Goal: Task Accomplishment & Management: Manage account settings

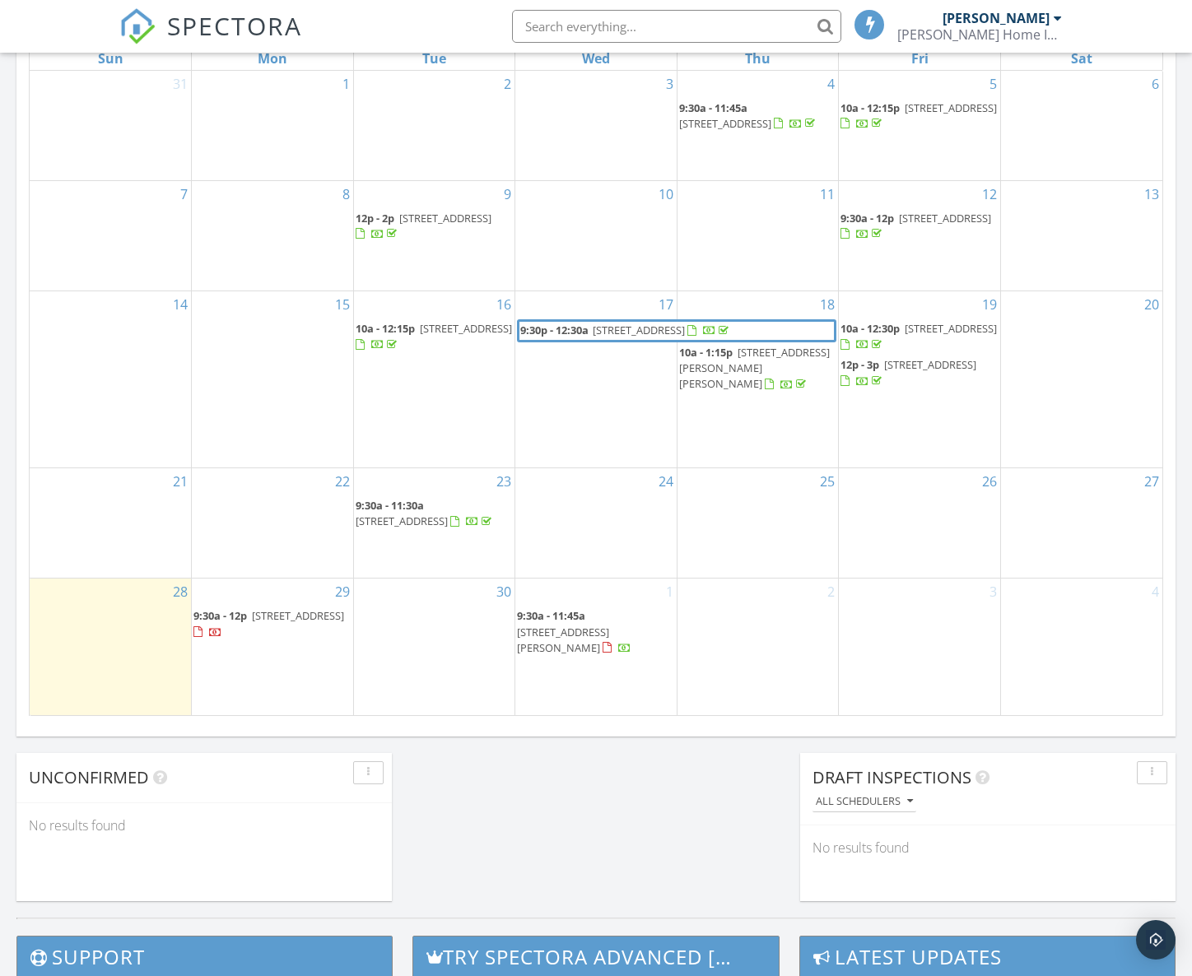
scroll to position [851, 0]
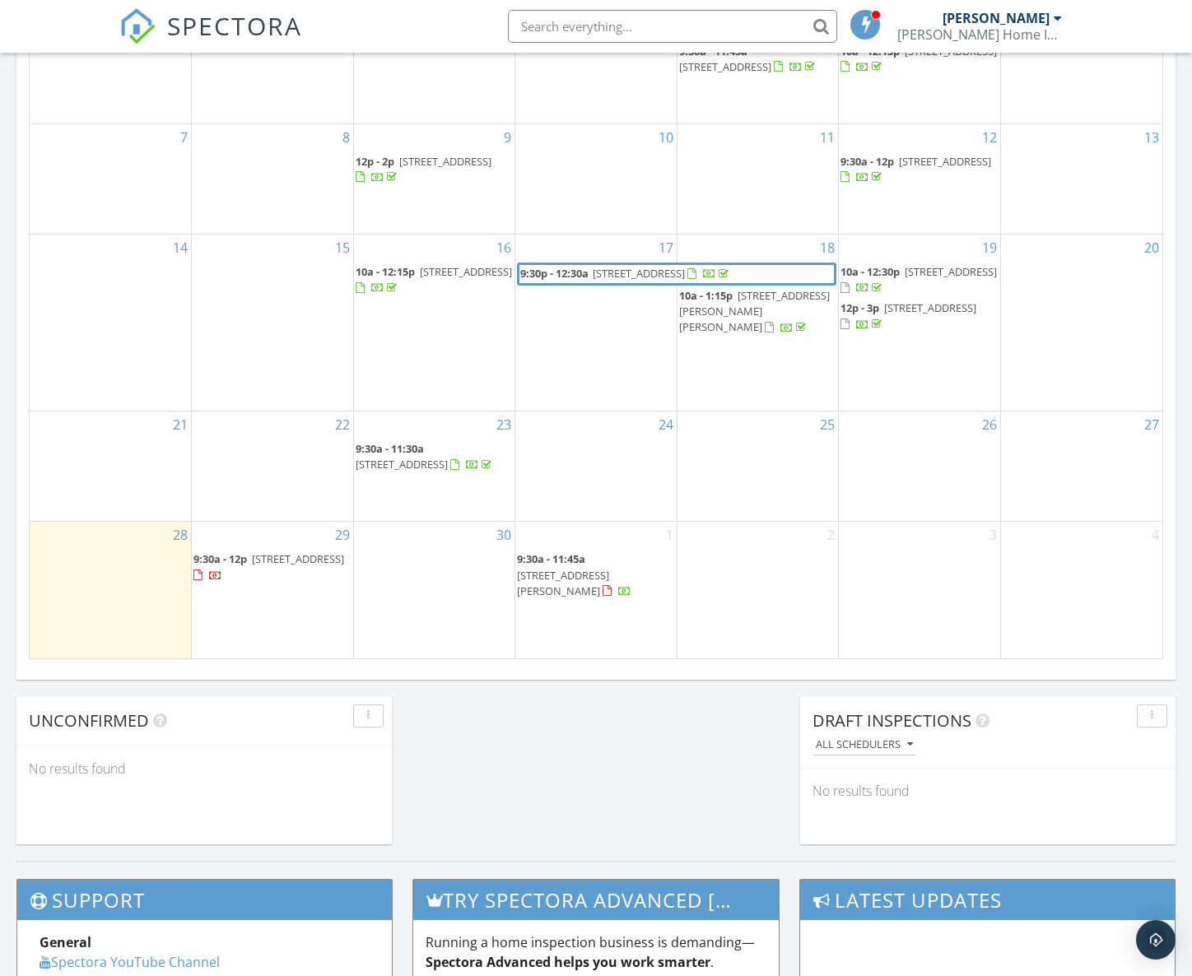
click at [295, 566] on span "182 Surfbird Rd, Summerville 29486" at bounding box center [298, 558] width 92 height 15
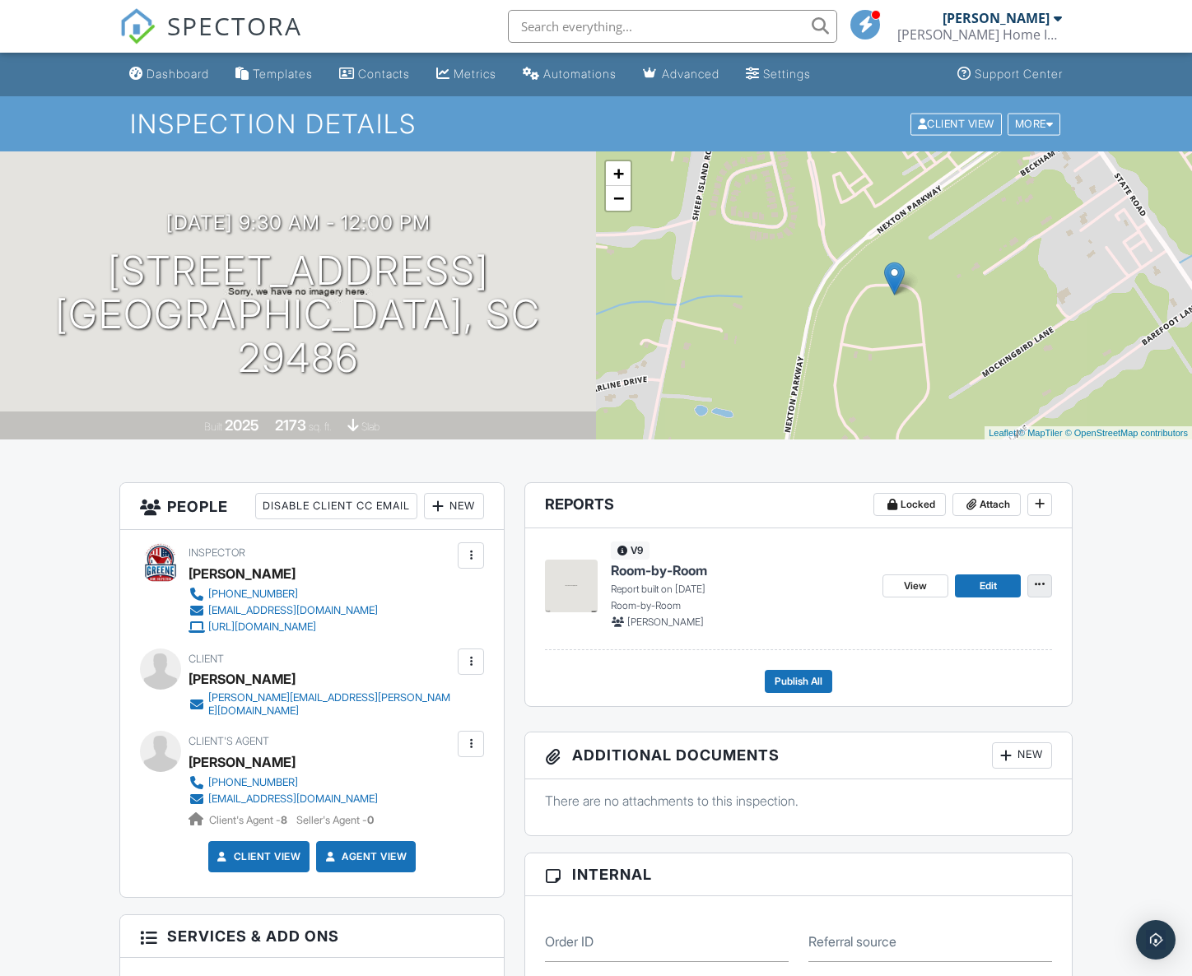
click at [1036, 580] on icon at bounding box center [1039, 585] width 10 height 12
click at [968, 705] on span "Delete Report" at bounding box center [942, 706] width 72 height 17
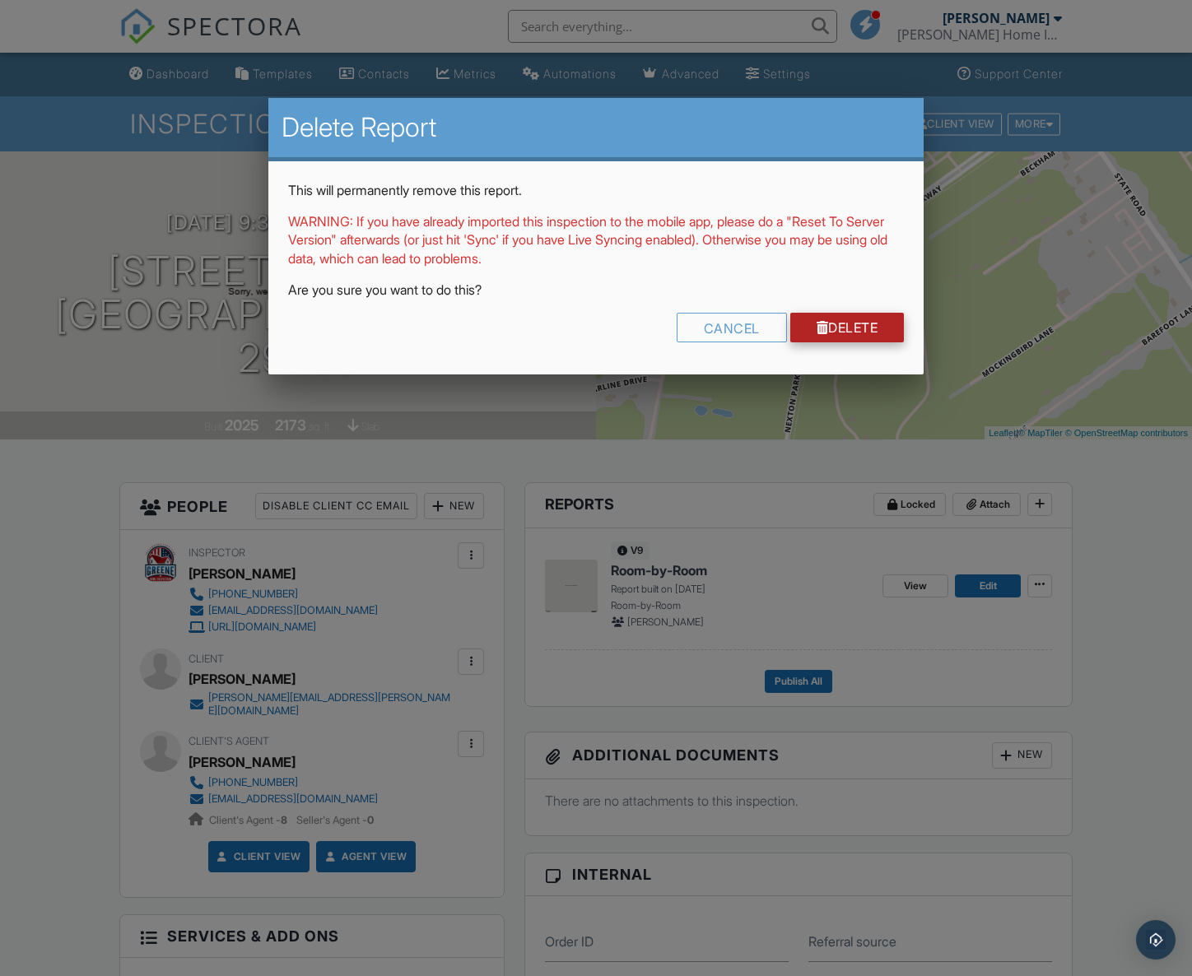
click at [817, 325] on div at bounding box center [822, 327] width 12 height 13
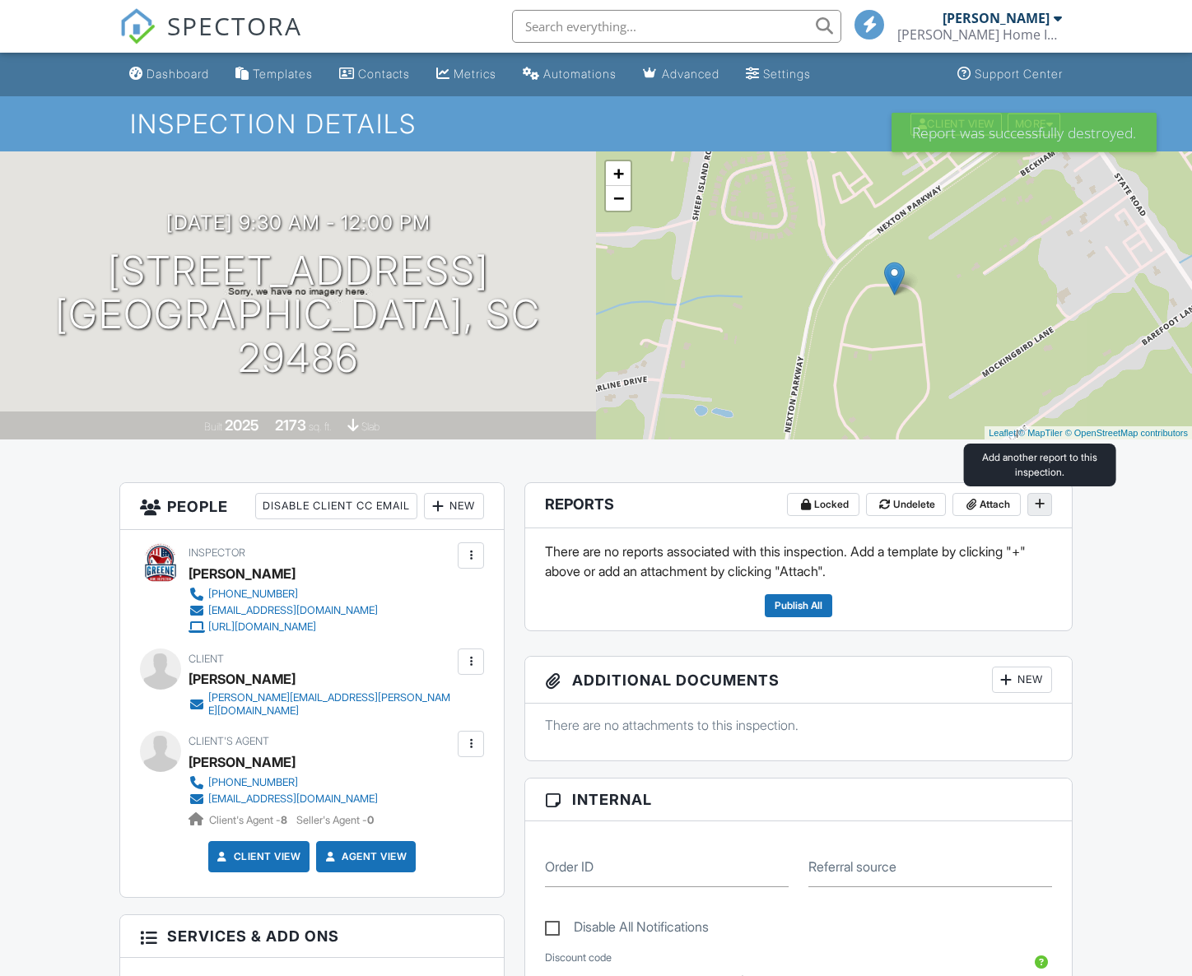
drag, startPoint x: 0, startPoint y: 0, endPoint x: 1044, endPoint y: 501, distance: 1157.6
click at [1044, 501] on icon at bounding box center [1039, 504] width 10 height 12
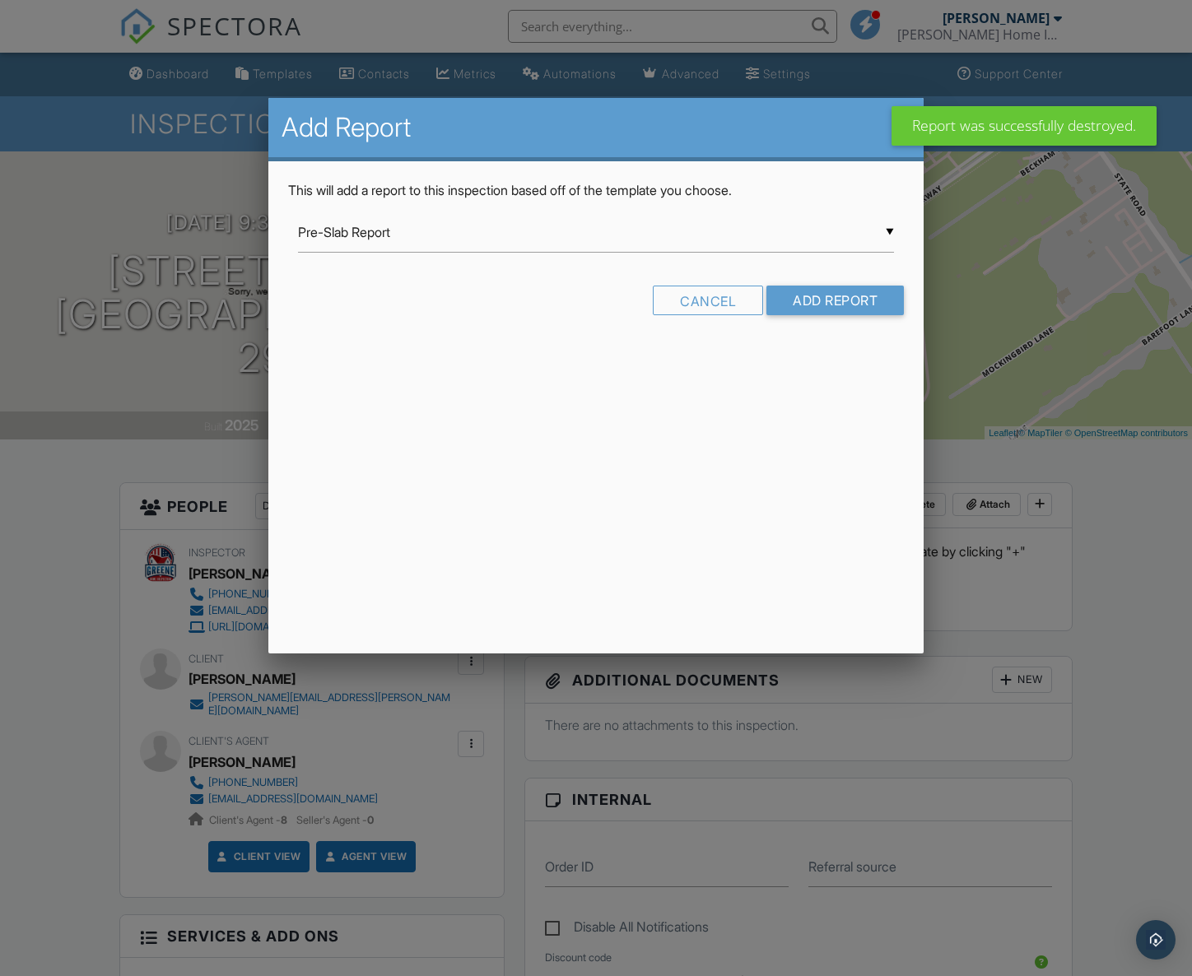
click at [415, 238] on div "▼ Pre-Slab Report Pre-Slab Report Room-by-Room Four Point Inspector Template V …" at bounding box center [596, 232] width 596 height 40
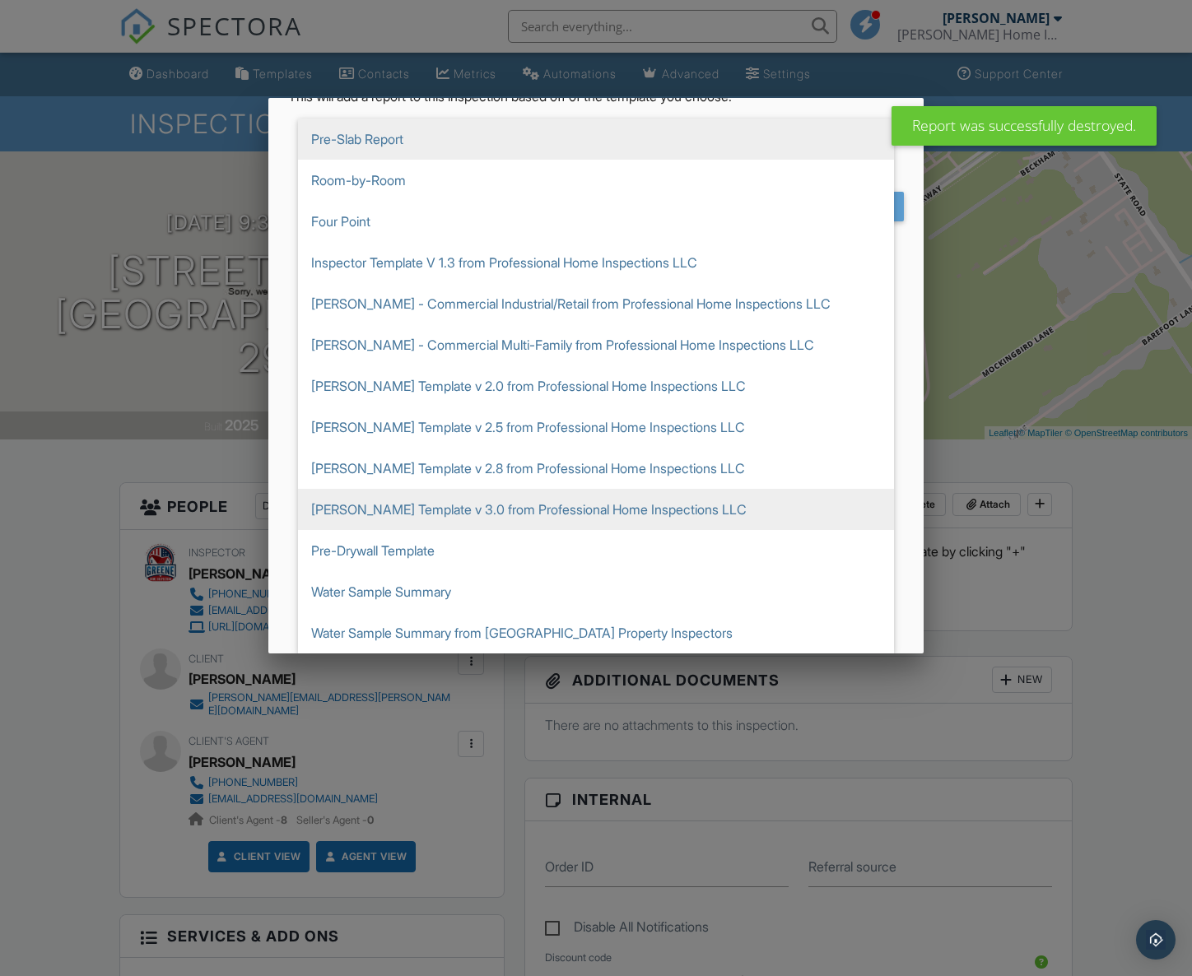
scroll to position [94, 0]
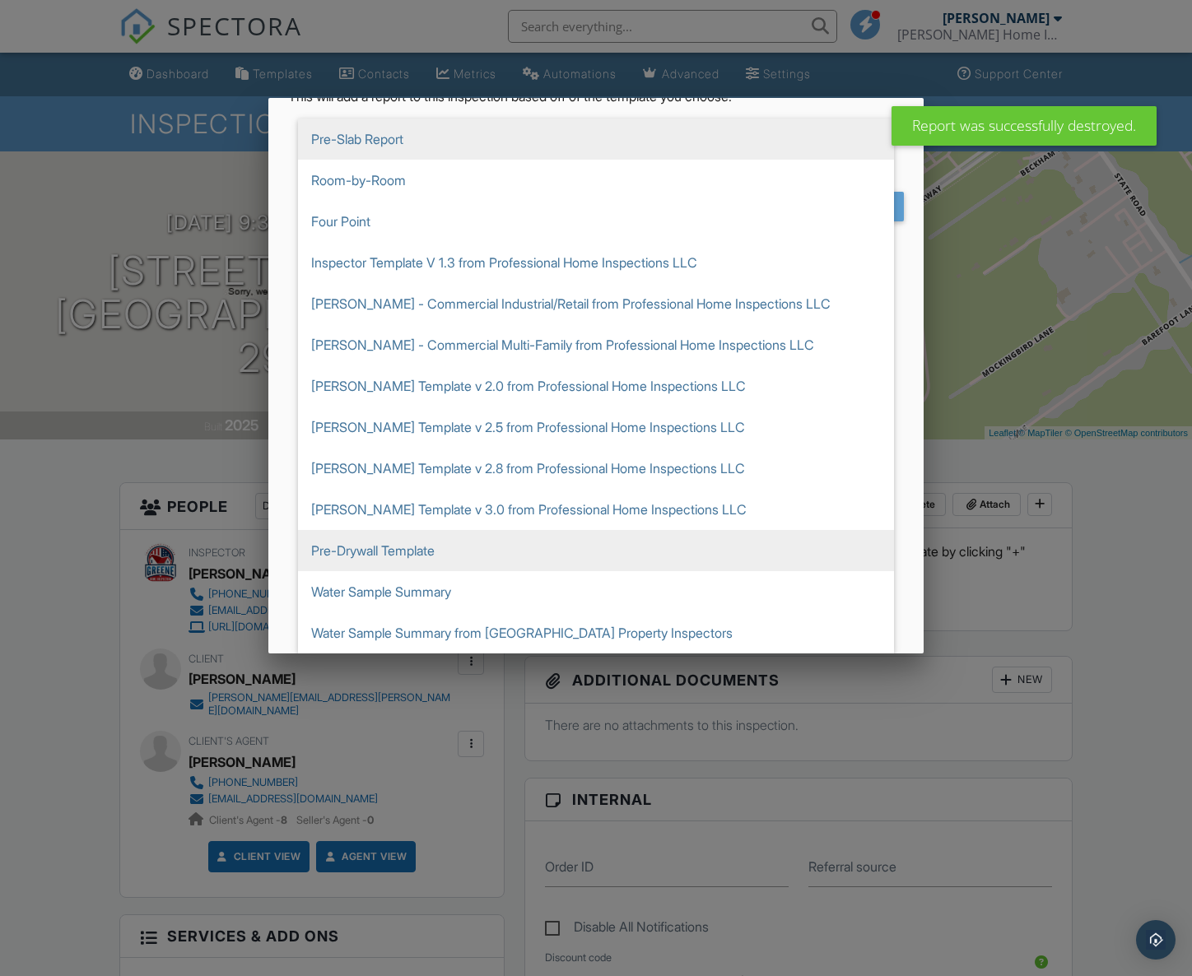
click at [445, 556] on span "Pre-Drywall Template" at bounding box center [596, 550] width 596 height 41
type input "Pre-Drywall Template"
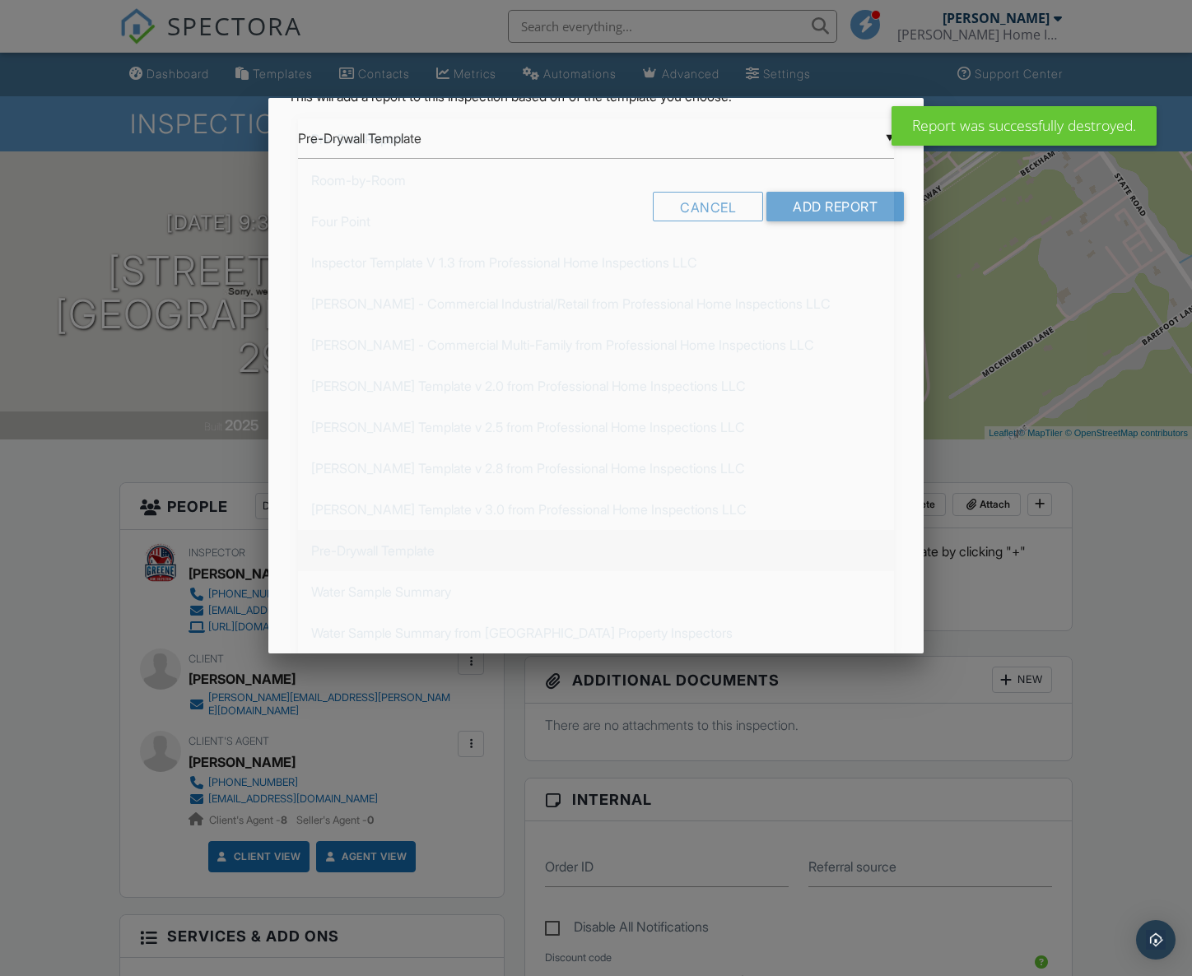
scroll to position [0, 0]
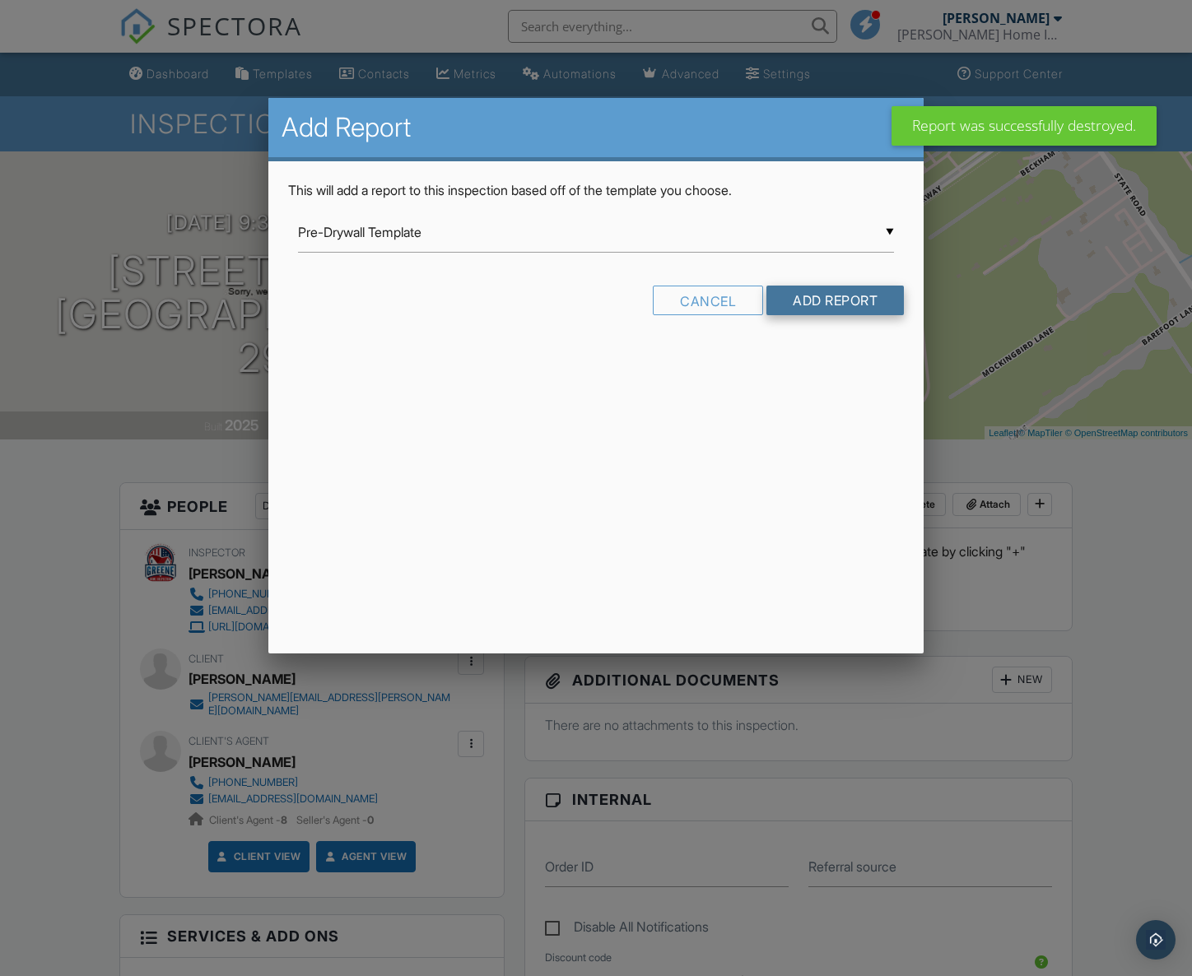
click at [823, 308] on input "Add Report" at bounding box center [834, 301] width 137 height 30
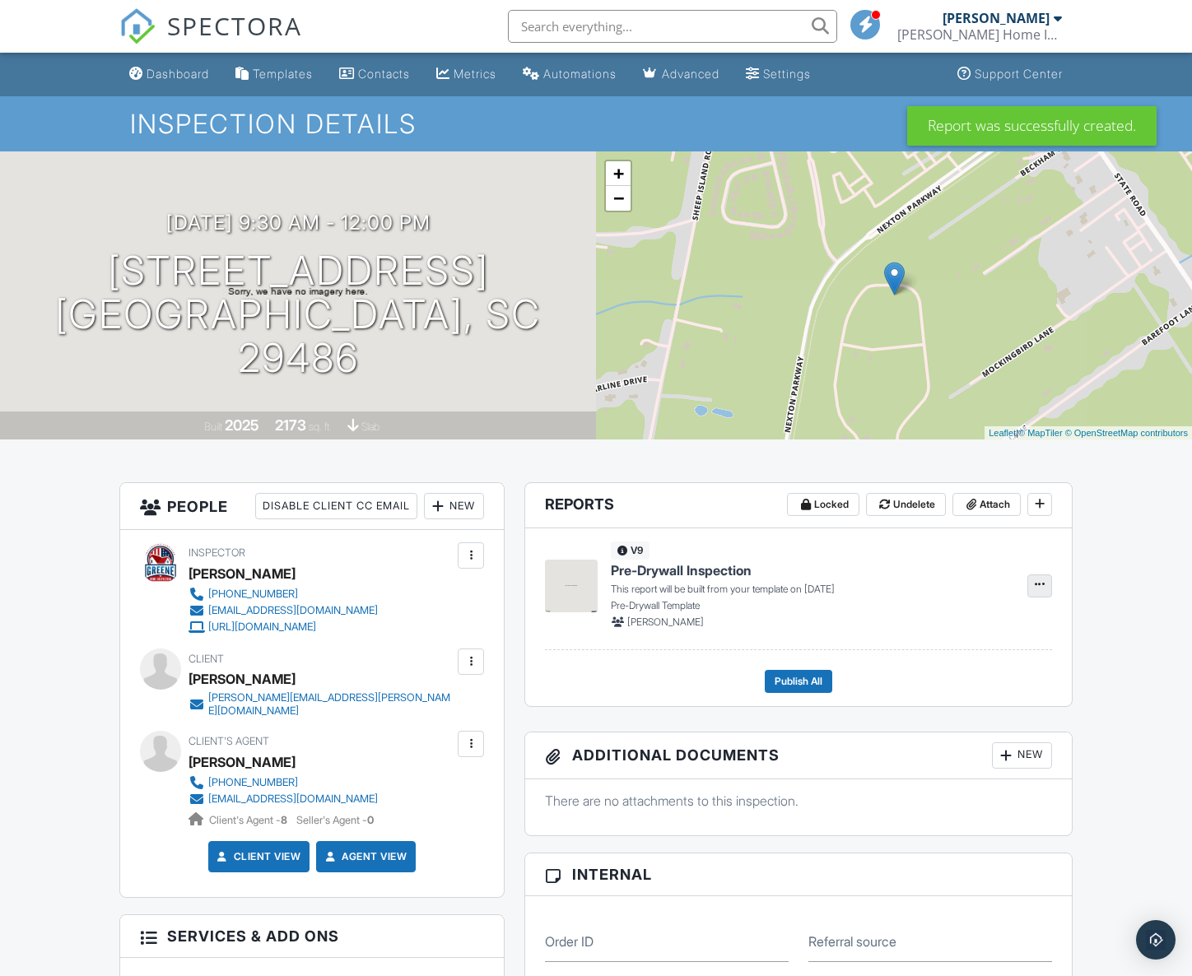
click at [1040, 587] on icon at bounding box center [1039, 585] width 10 height 12
click at [904, 620] on label "Build Now" at bounding box center [957, 629] width 170 height 39
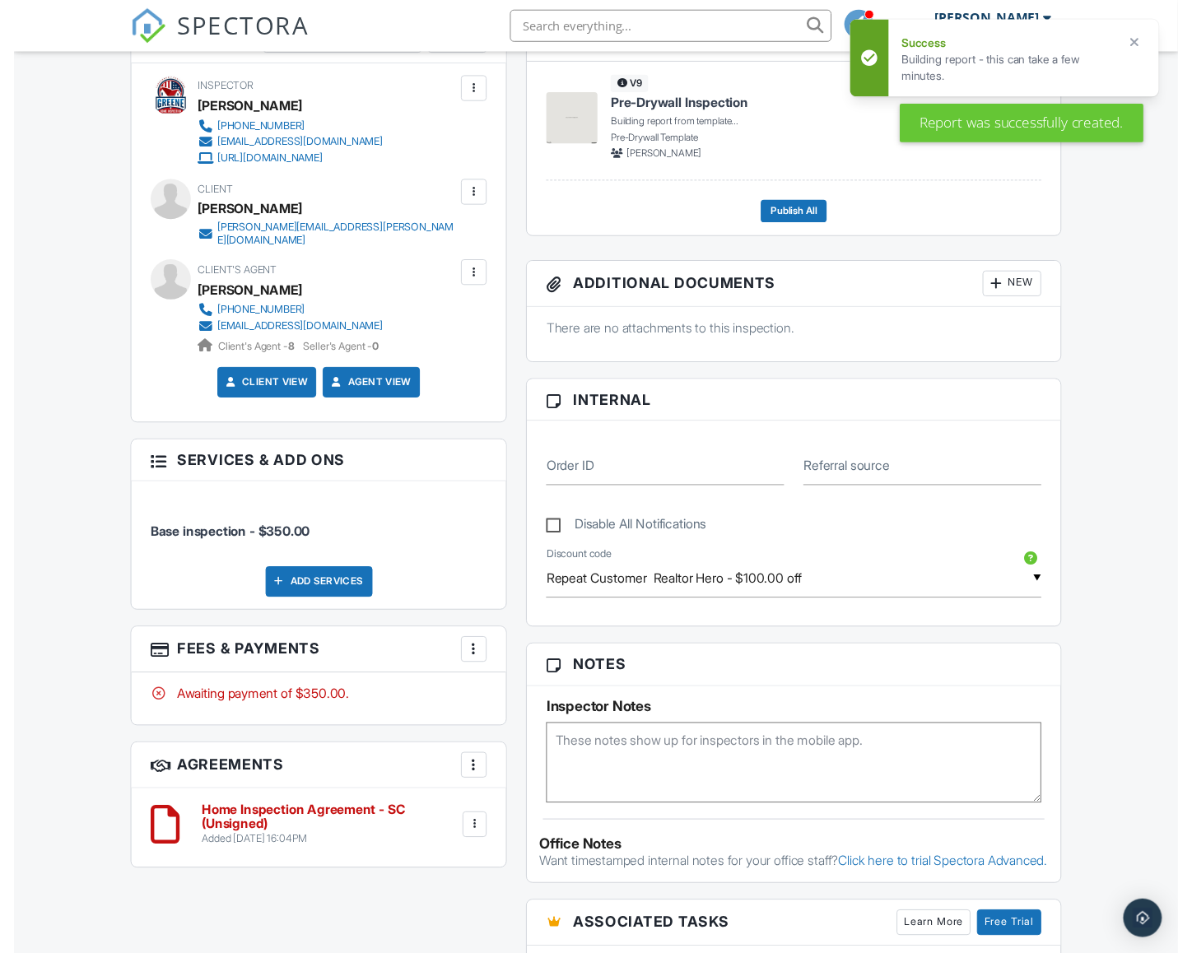
scroll to position [505, 0]
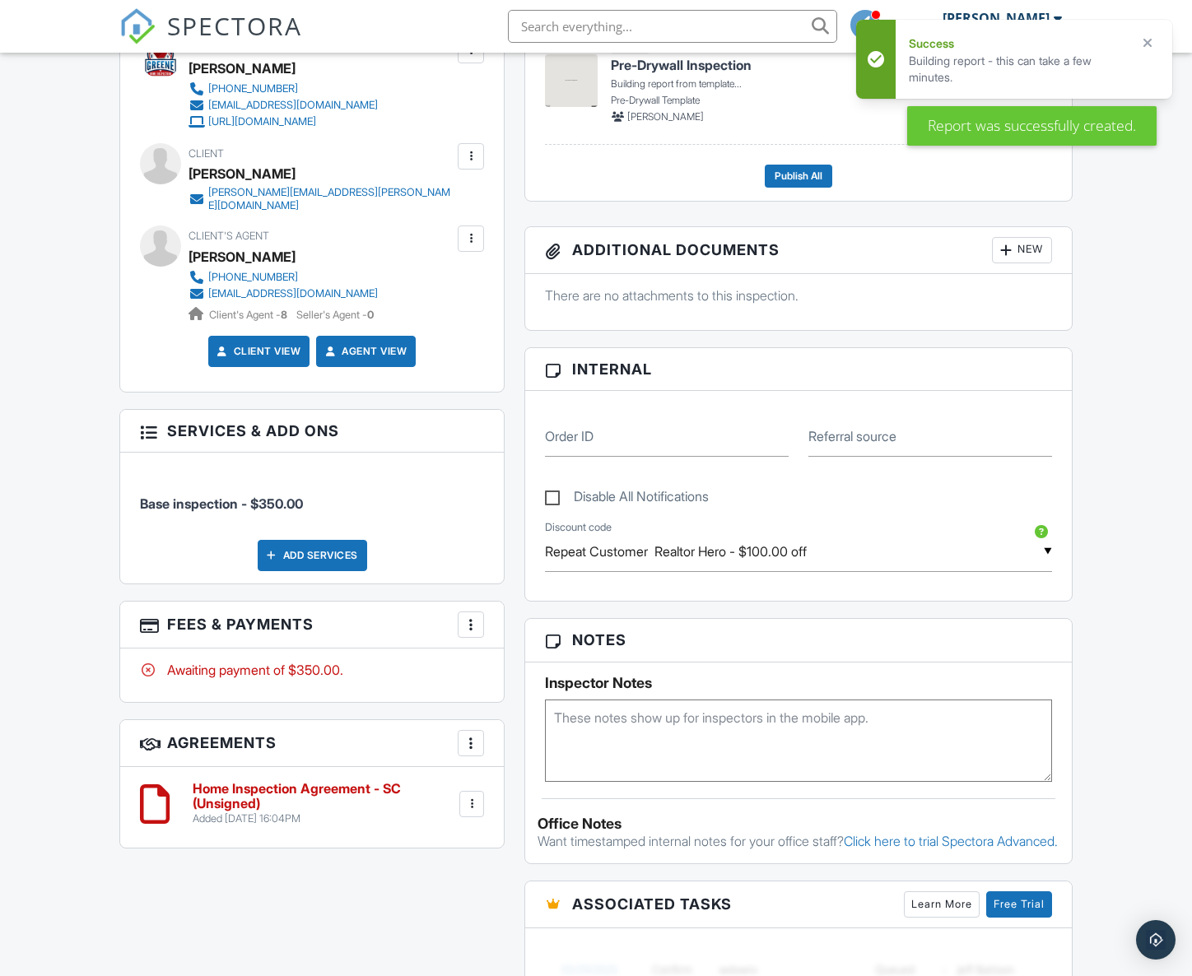
click at [476, 616] on div at bounding box center [471, 624] width 16 height 16
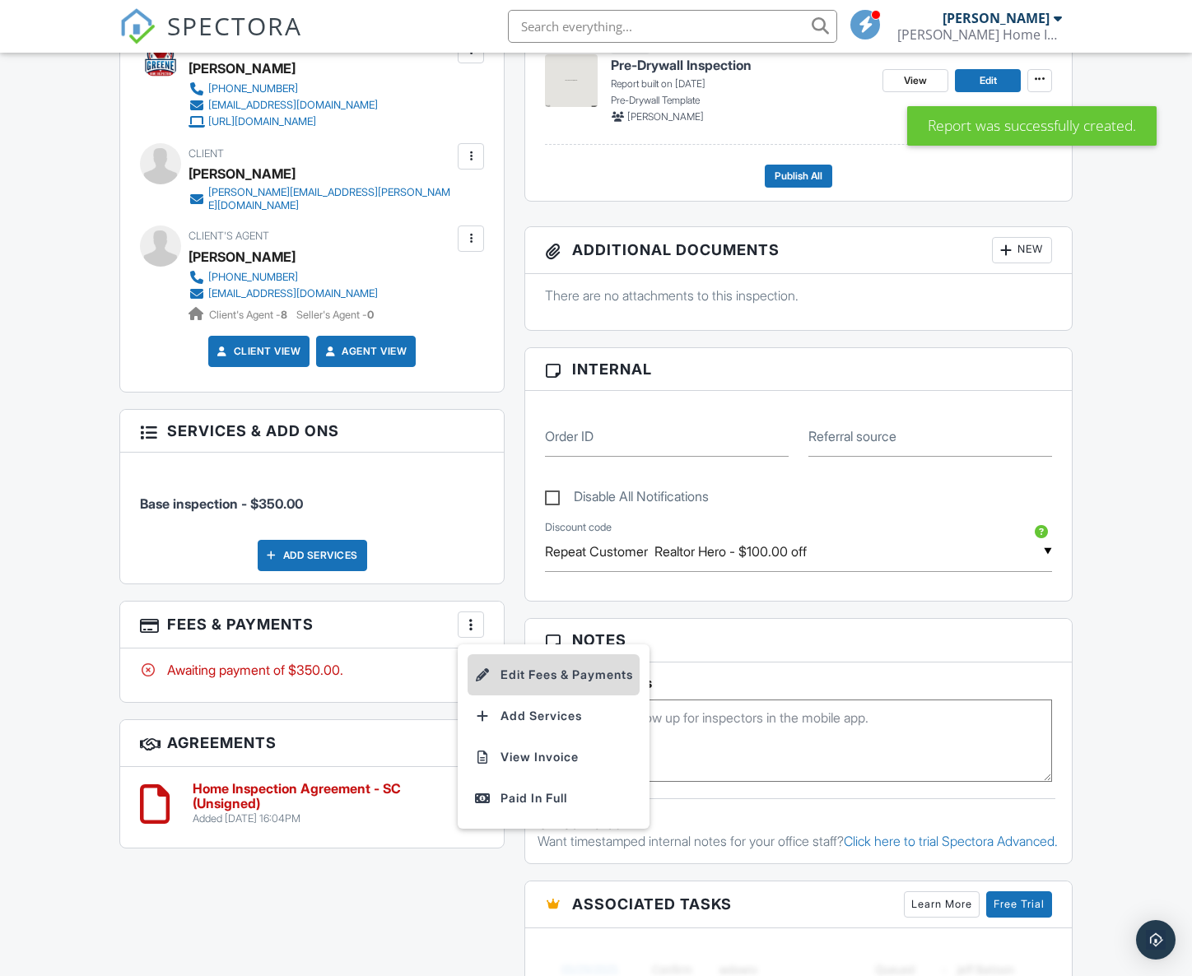
click at [531, 659] on li "Edit Fees & Payments" at bounding box center [553, 674] width 172 height 41
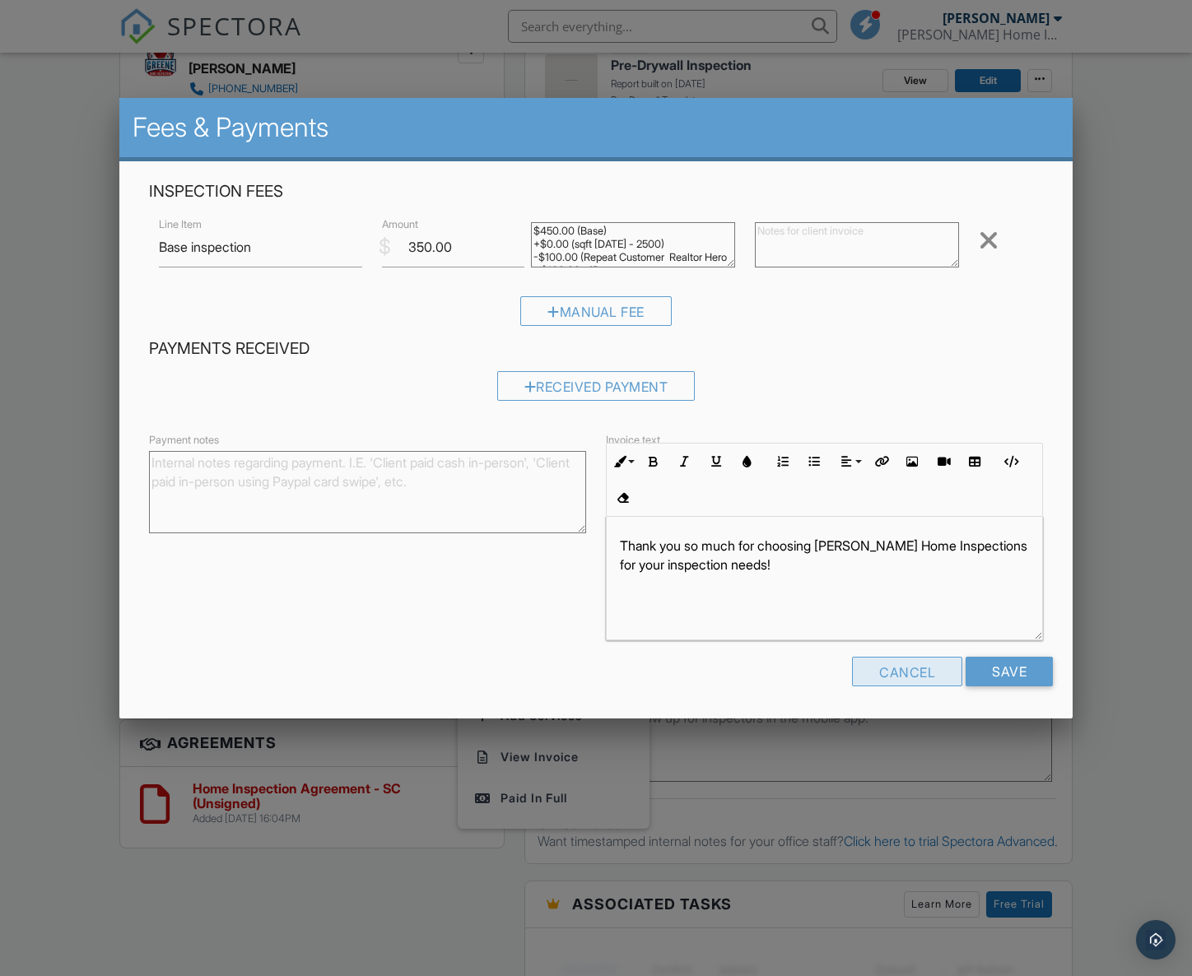
click at [919, 672] on div "Cancel" at bounding box center [907, 672] width 110 height 30
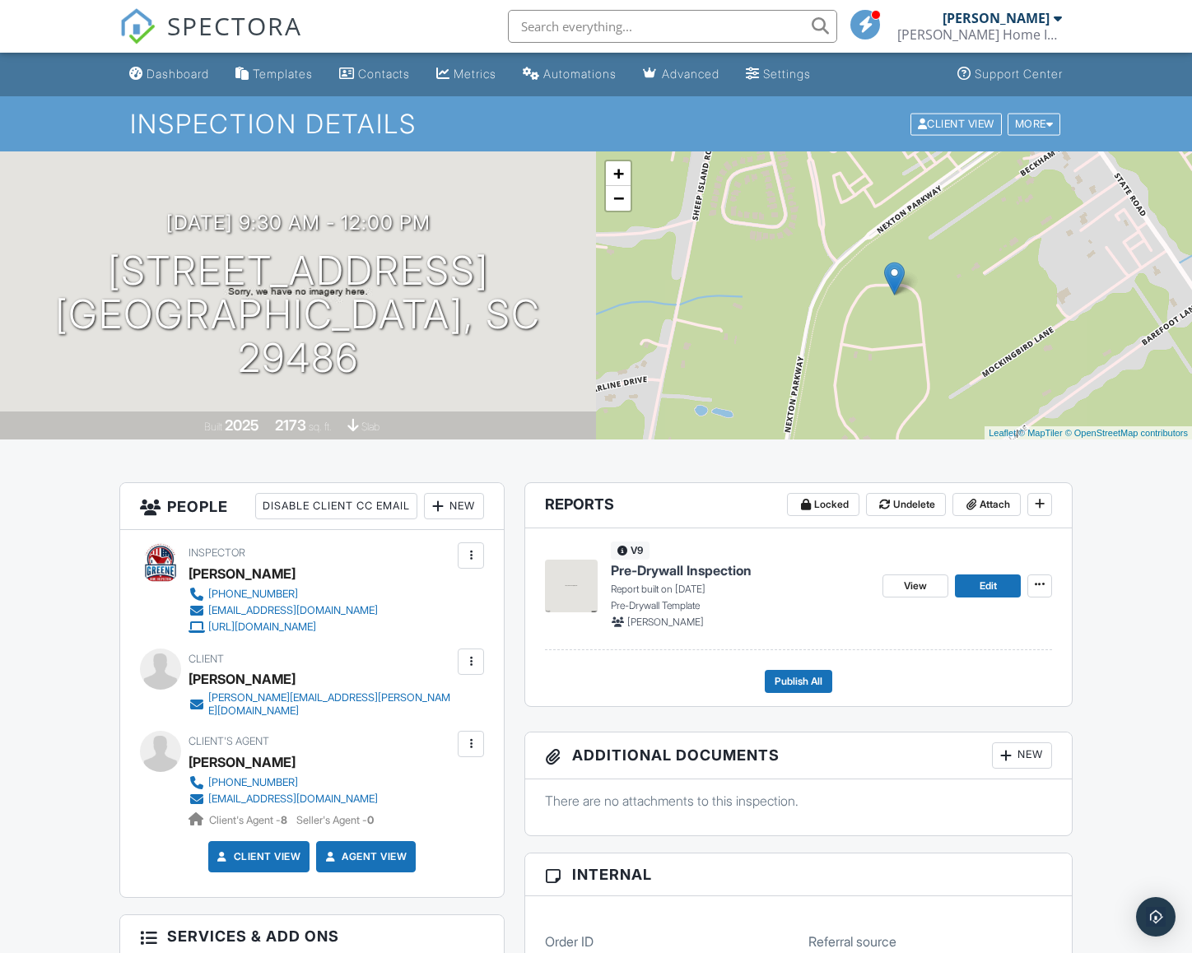
scroll to position [0, 0]
click at [220, 18] on span "SPECTORA" at bounding box center [234, 25] width 135 height 35
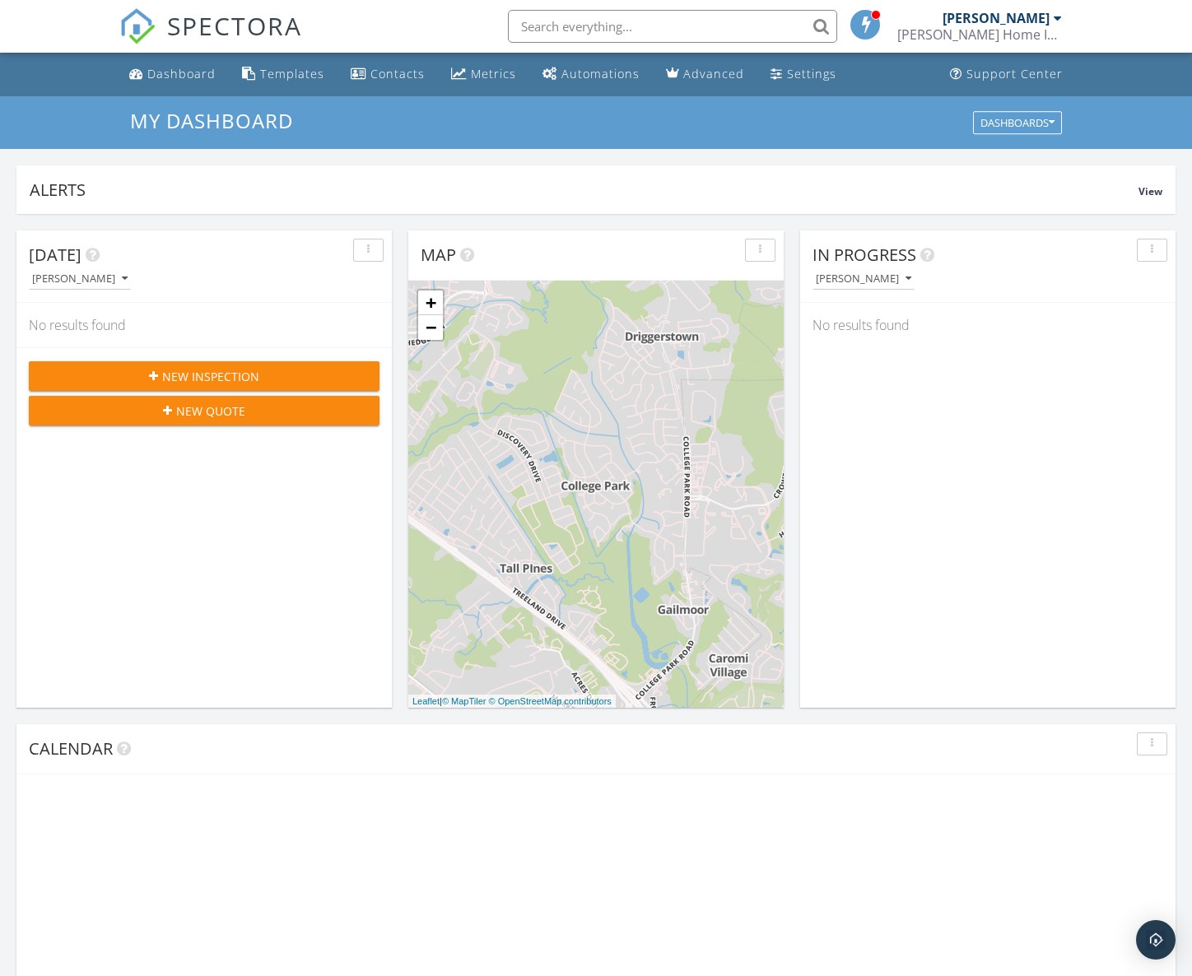
scroll to position [1499, 1192]
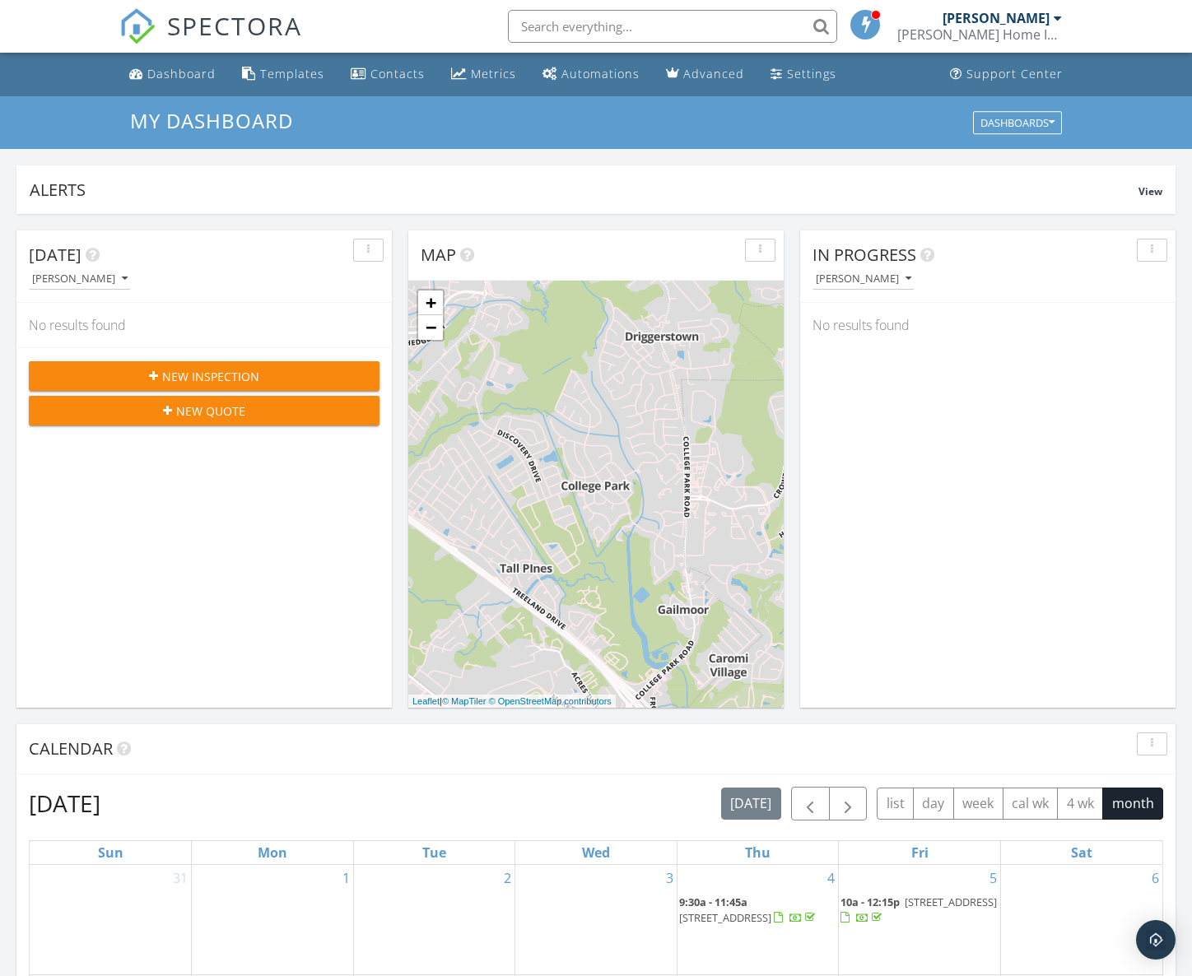
click at [229, 371] on span "New Inspection" at bounding box center [210, 376] width 97 height 17
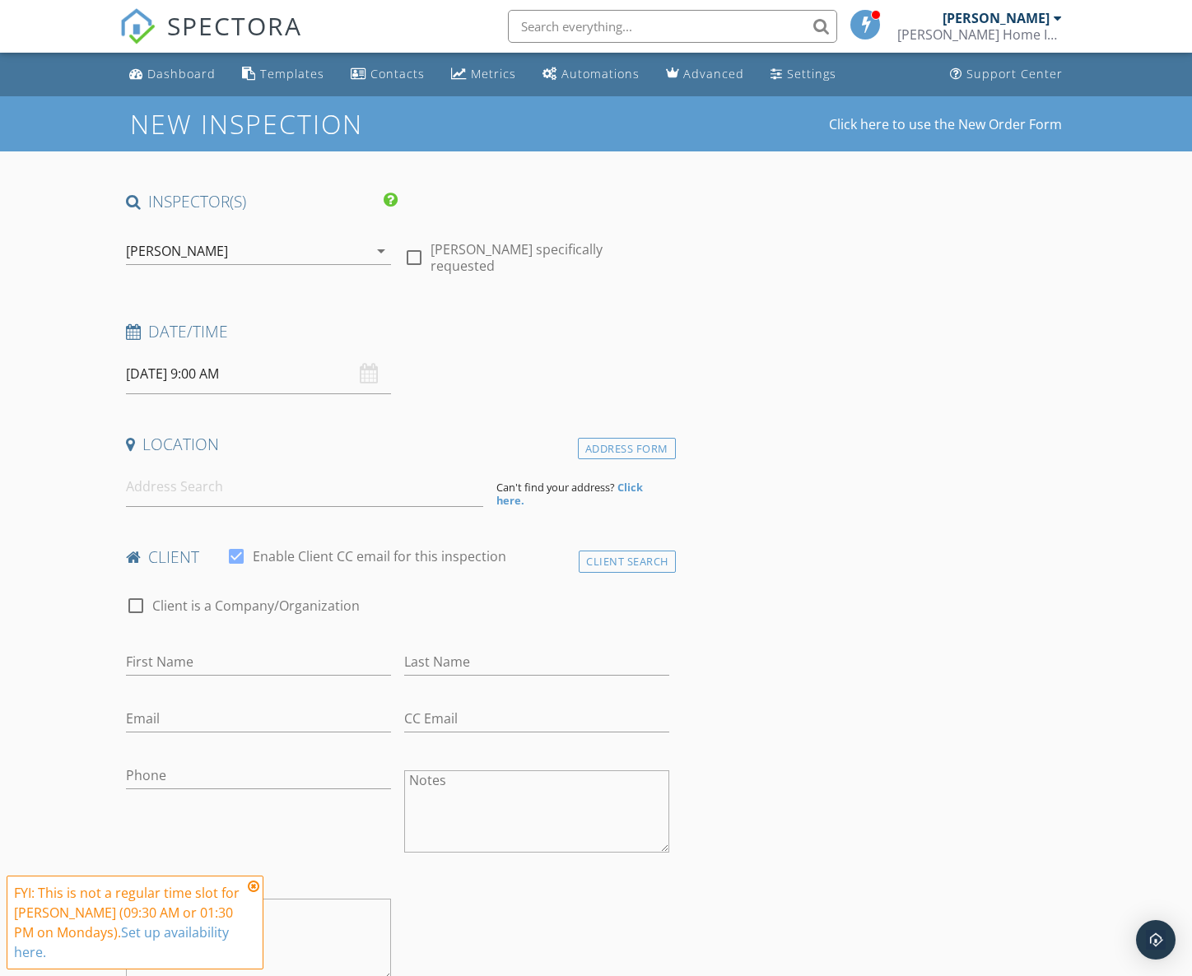
click at [210, 368] on input "[DATE] 9:00 AM" at bounding box center [258, 374] width 265 height 40
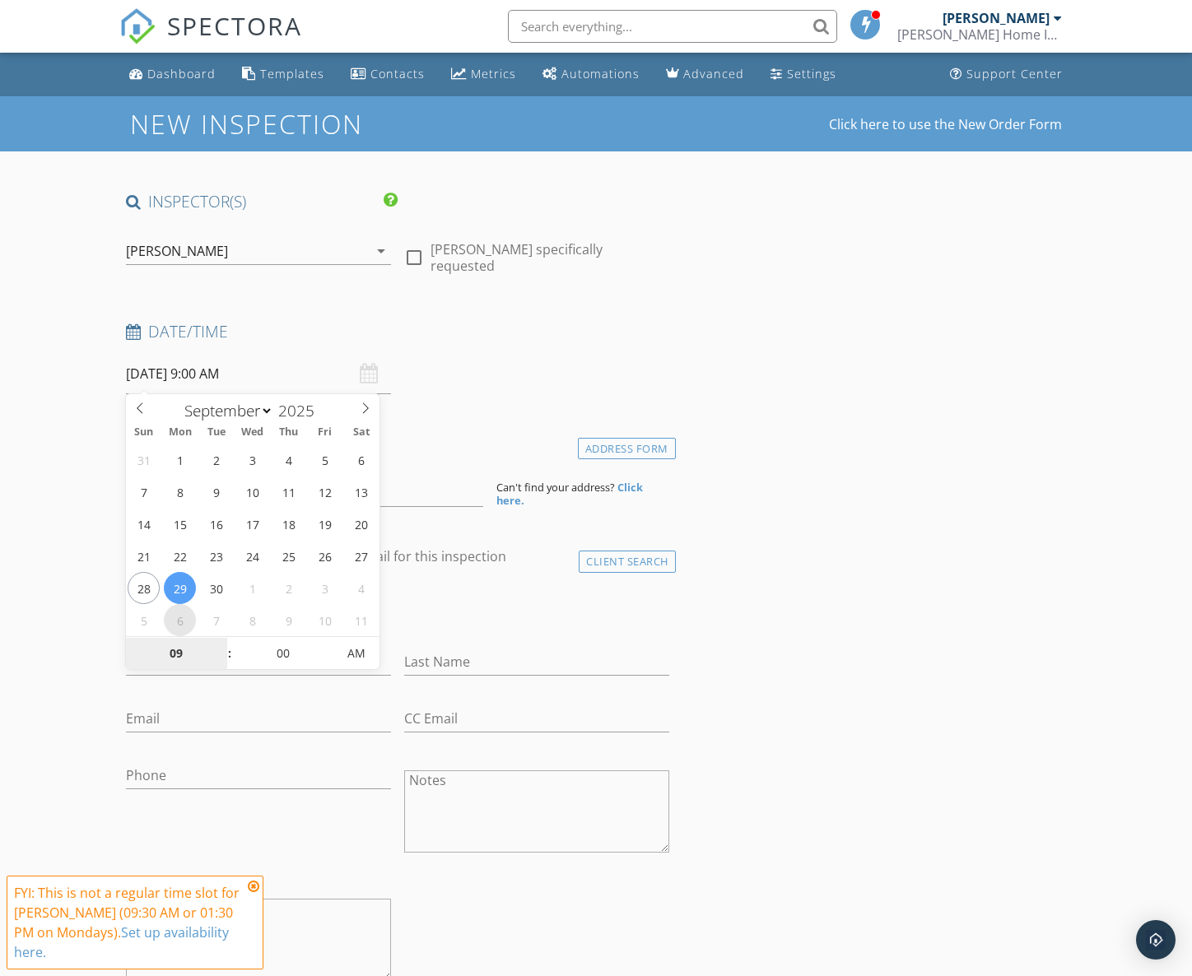
select select "9"
type input "[DATE] 9:00 AM"
click at [281, 644] on input "00" at bounding box center [282, 654] width 101 height 33
type input "30"
type input "[DATE] 9:30 AM"
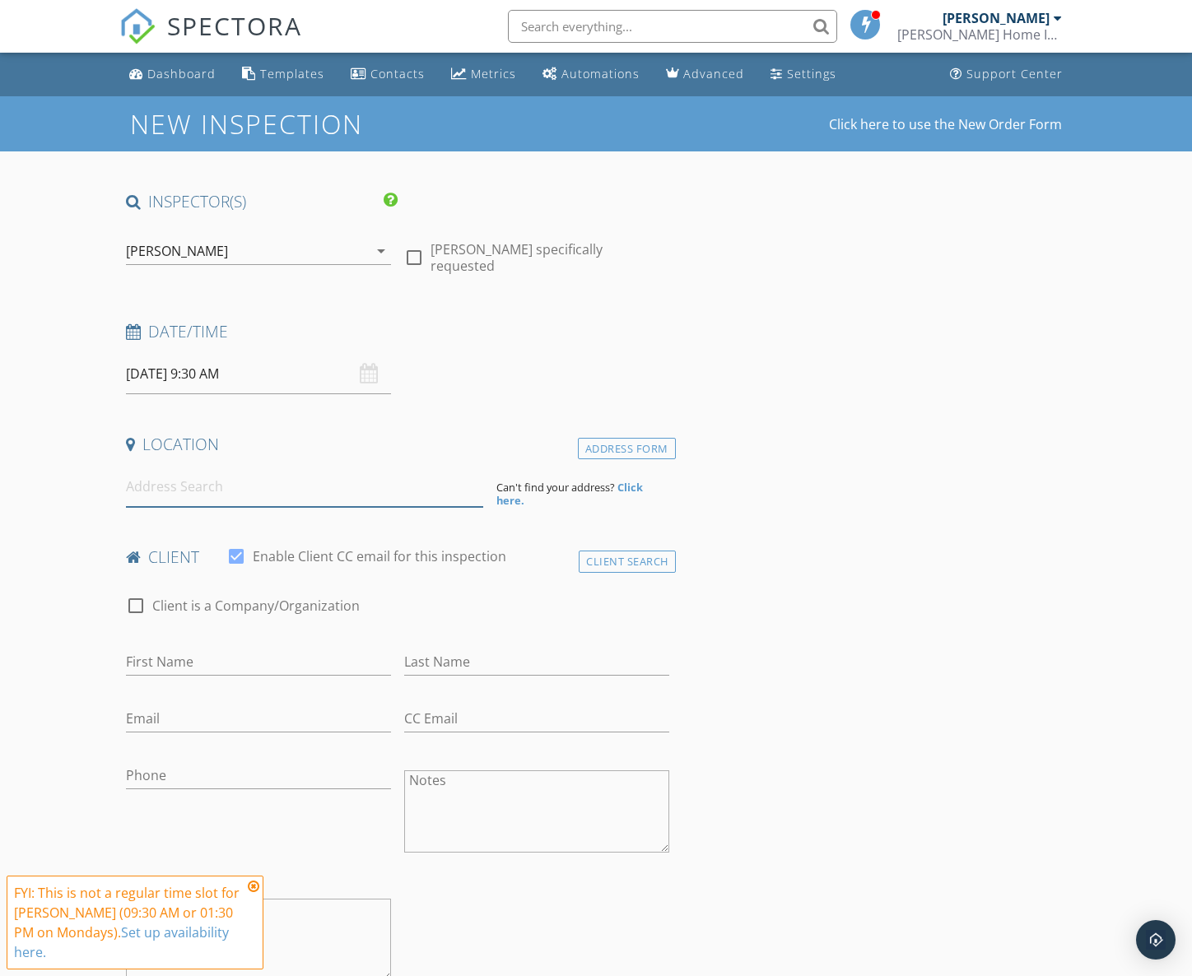
click at [276, 488] on input at bounding box center [304, 487] width 357 height 40
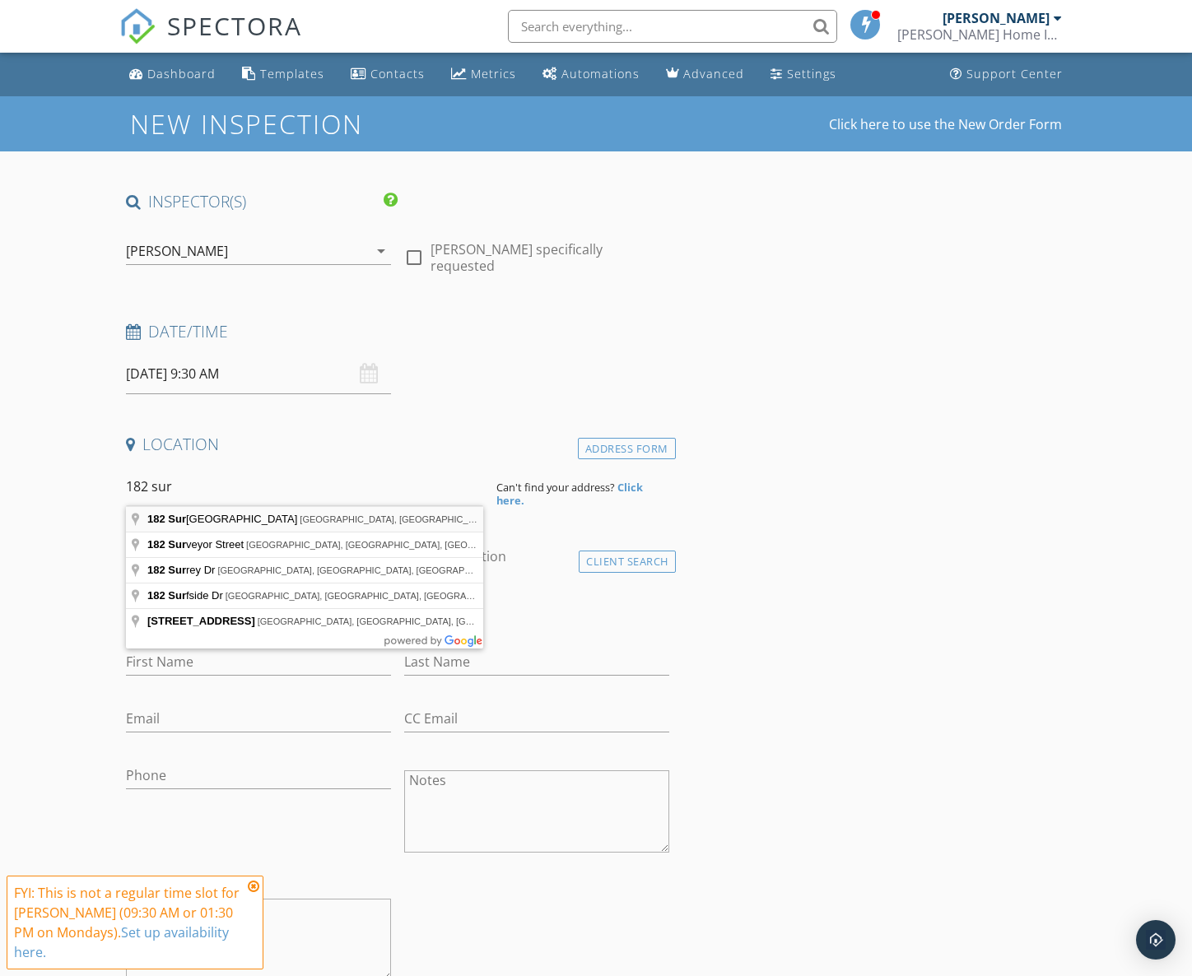
type input "182 Surfbird Road, Summerville, SC, USA"
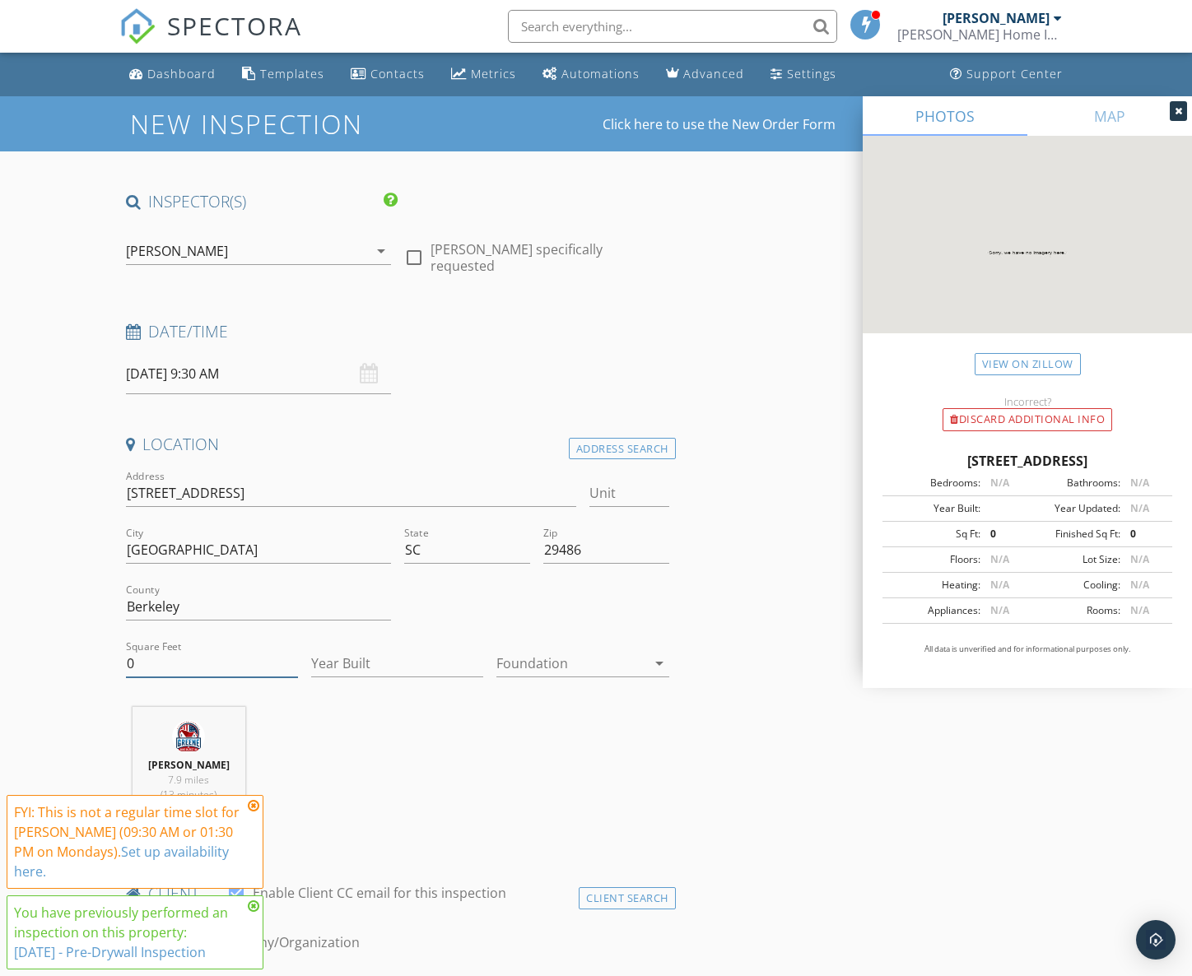
click at [197, 659] on input "0" at bounding box center [212, 663] width 172 height 27
type input "2173"
click at [352, 665] on input "Year Built" at bounding box center [397, 663] width 172 height 27
type input "2025"
click at [538, 672] on div at bounding box center [570, 663] width 149 height 26
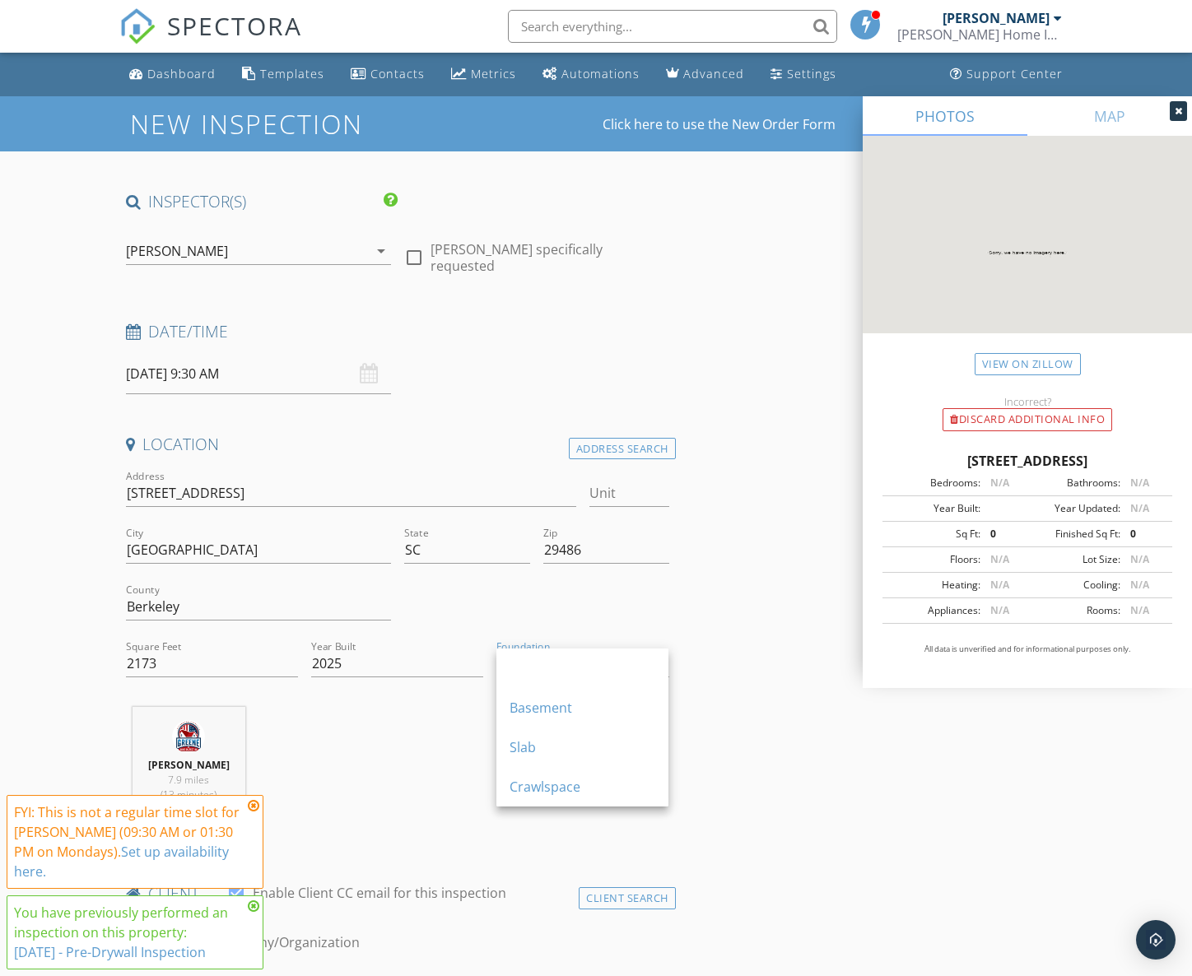
click at [542, 736] on div "Slab" at bounding box center [582, 748] width 146 height 40
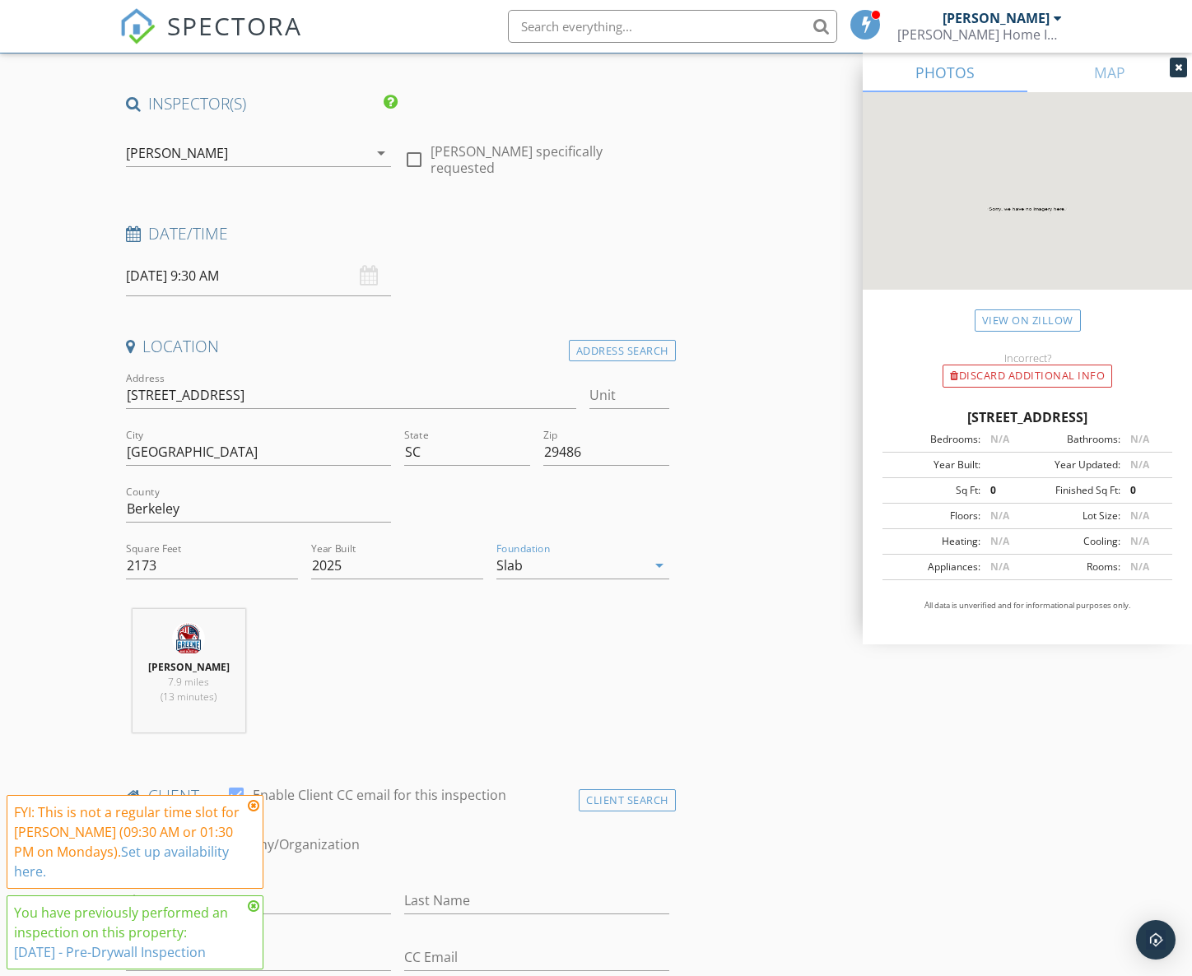
scroll to position [103, 0]
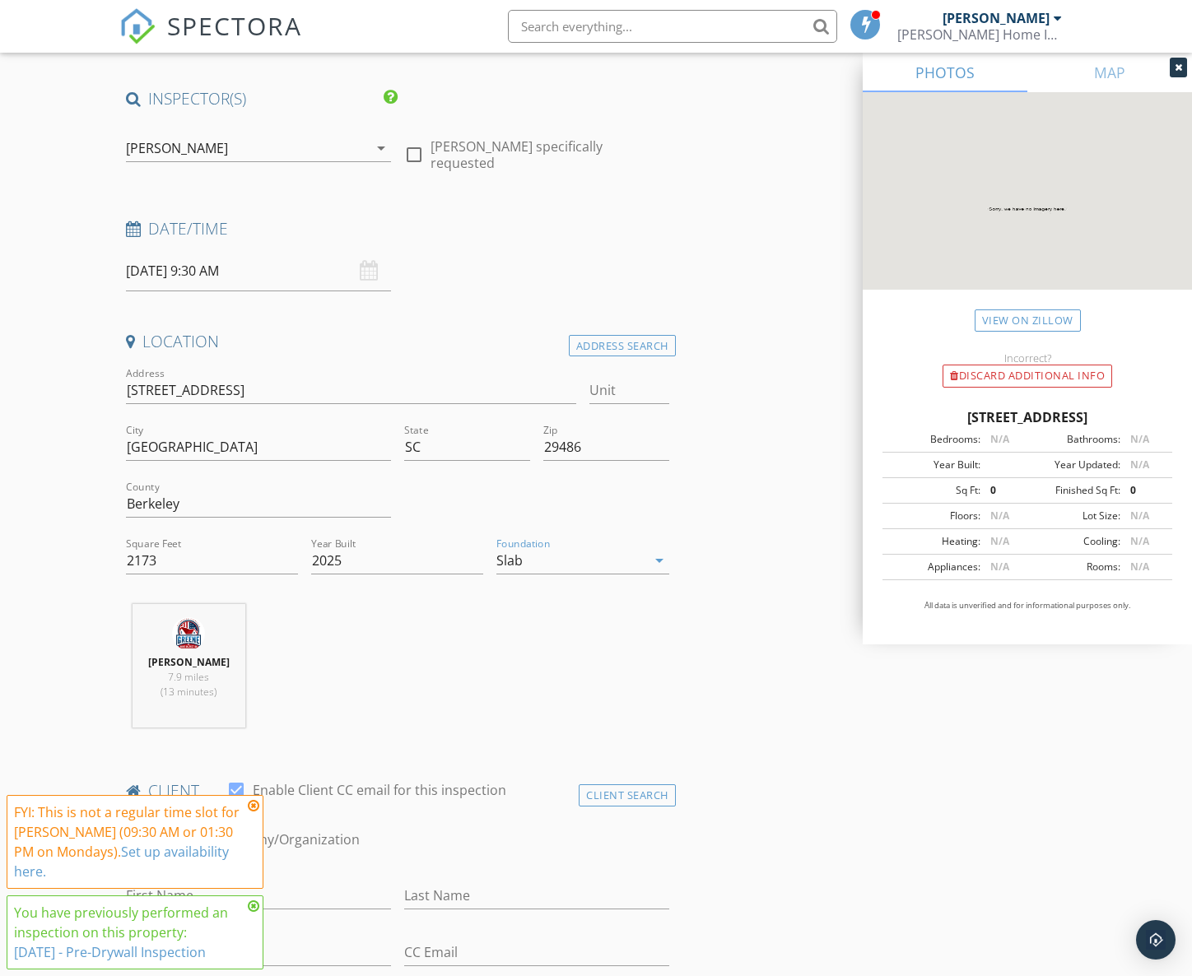
click at [255, 806] on icon at bounding box center [254, 805] width 12 height 13
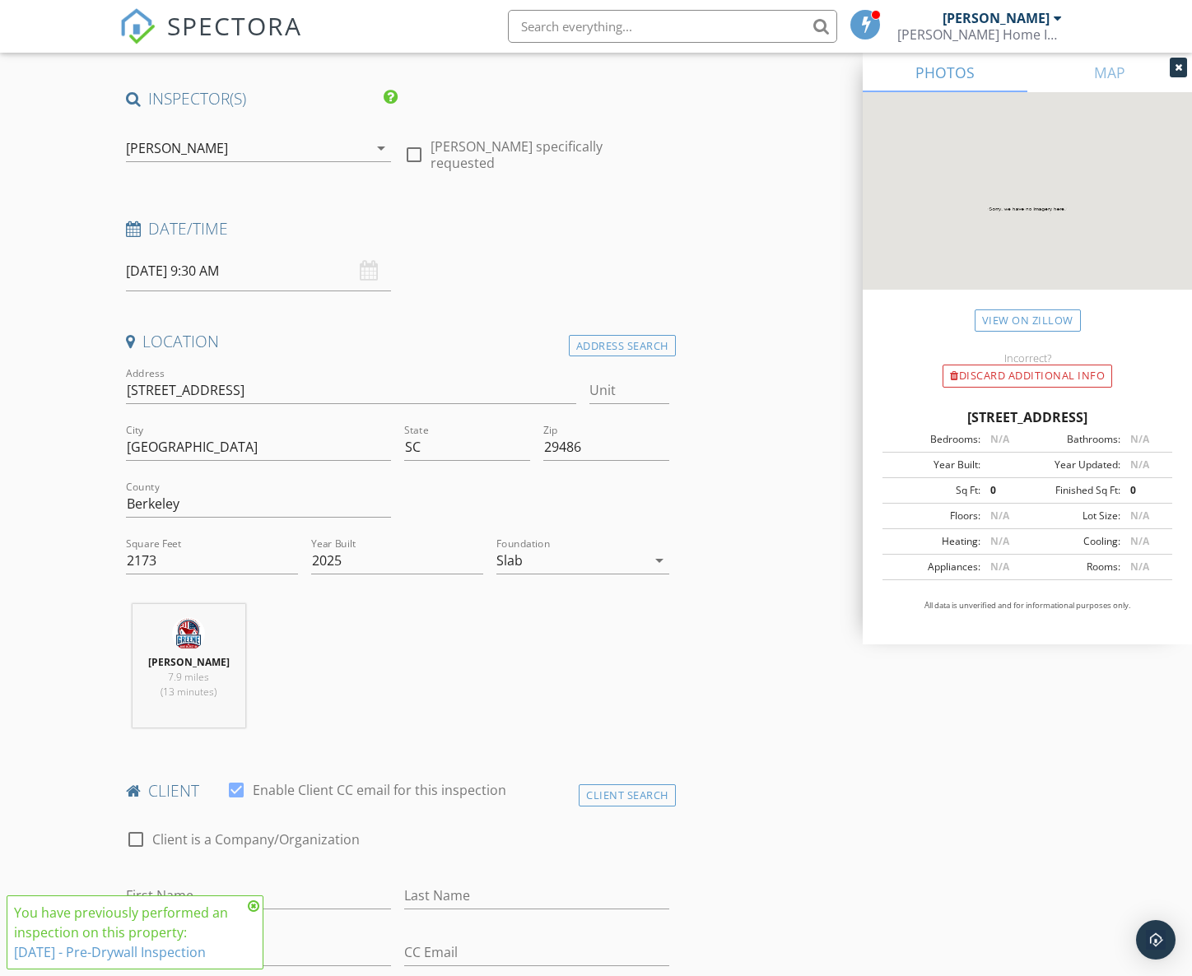
click at [254, 909] on icon at bounding box center [254, 906] width 12 height 13
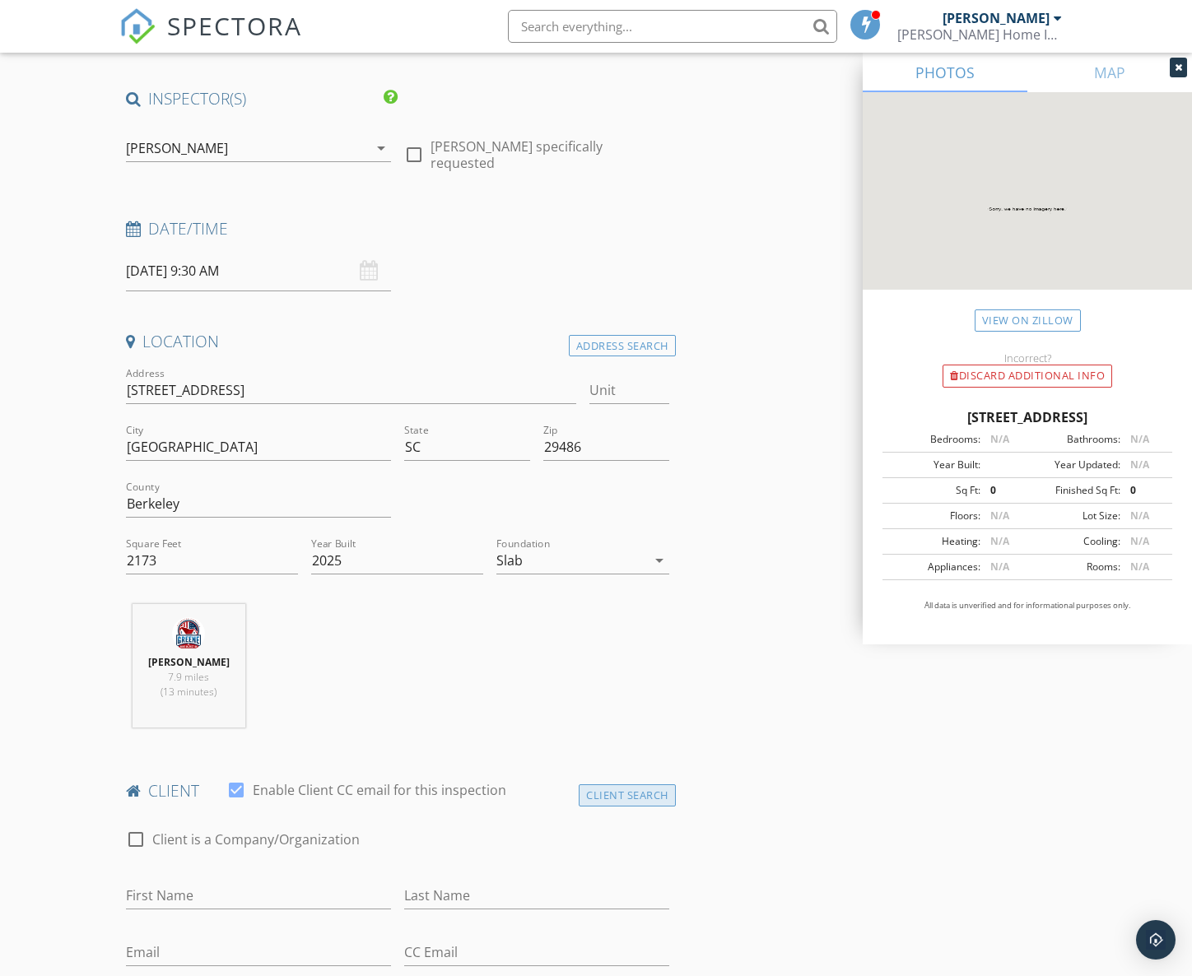
click at [621, 798] on div "Client Search" at bounding box center [627, 795] width 97 height 22
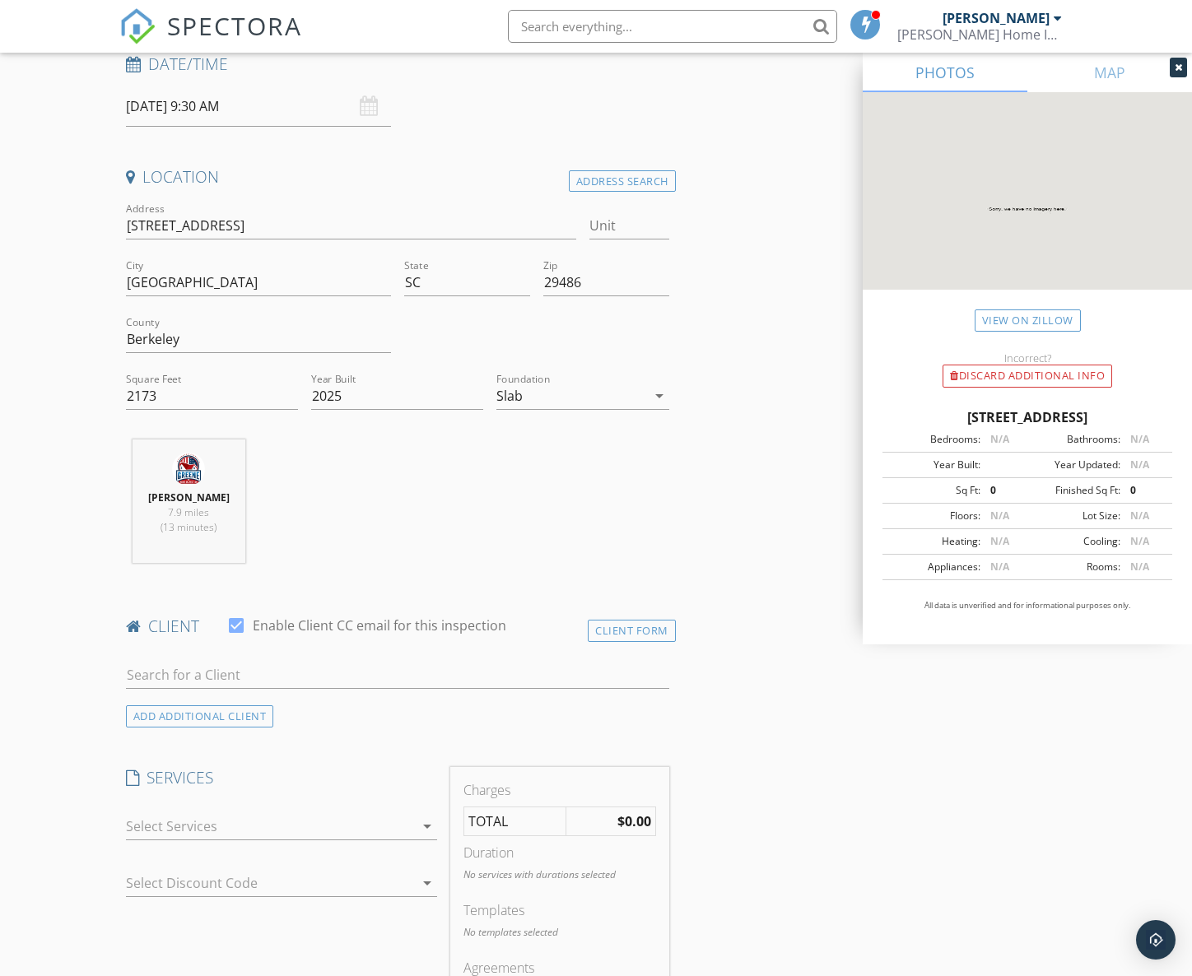
scroll to position [271, 0]
click at [198, 676] on input "text" at bounding box center [397, 671] width 543 height 27
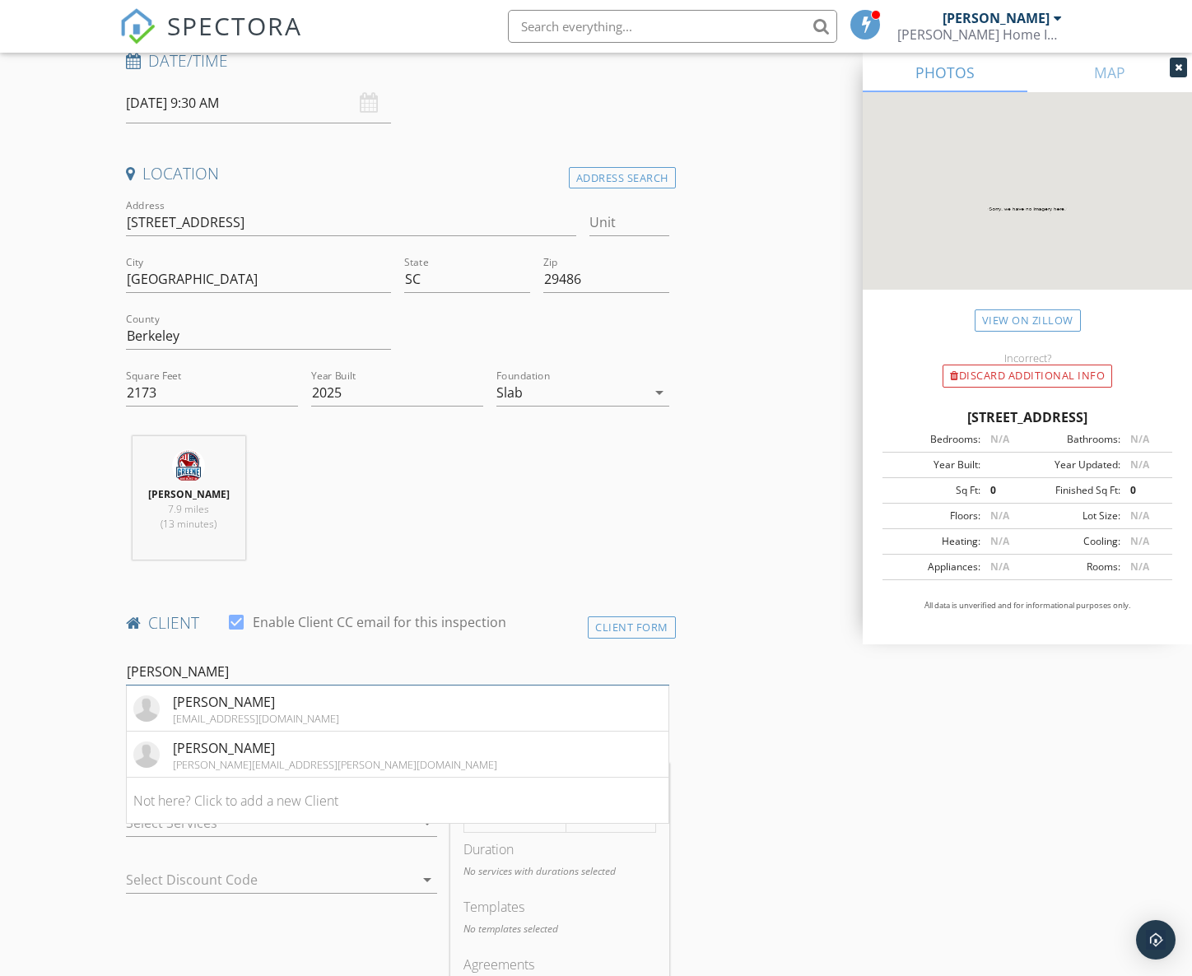
type input "Jon"
drag, startPoint x: 198, startPoint y: 676, endPoint x: 254, endPoint y: 761, distance: 102.0
click at [254, 761] on div "overby.jonah@icloud.com" at bounding box center [335, 764] width 324 height 13
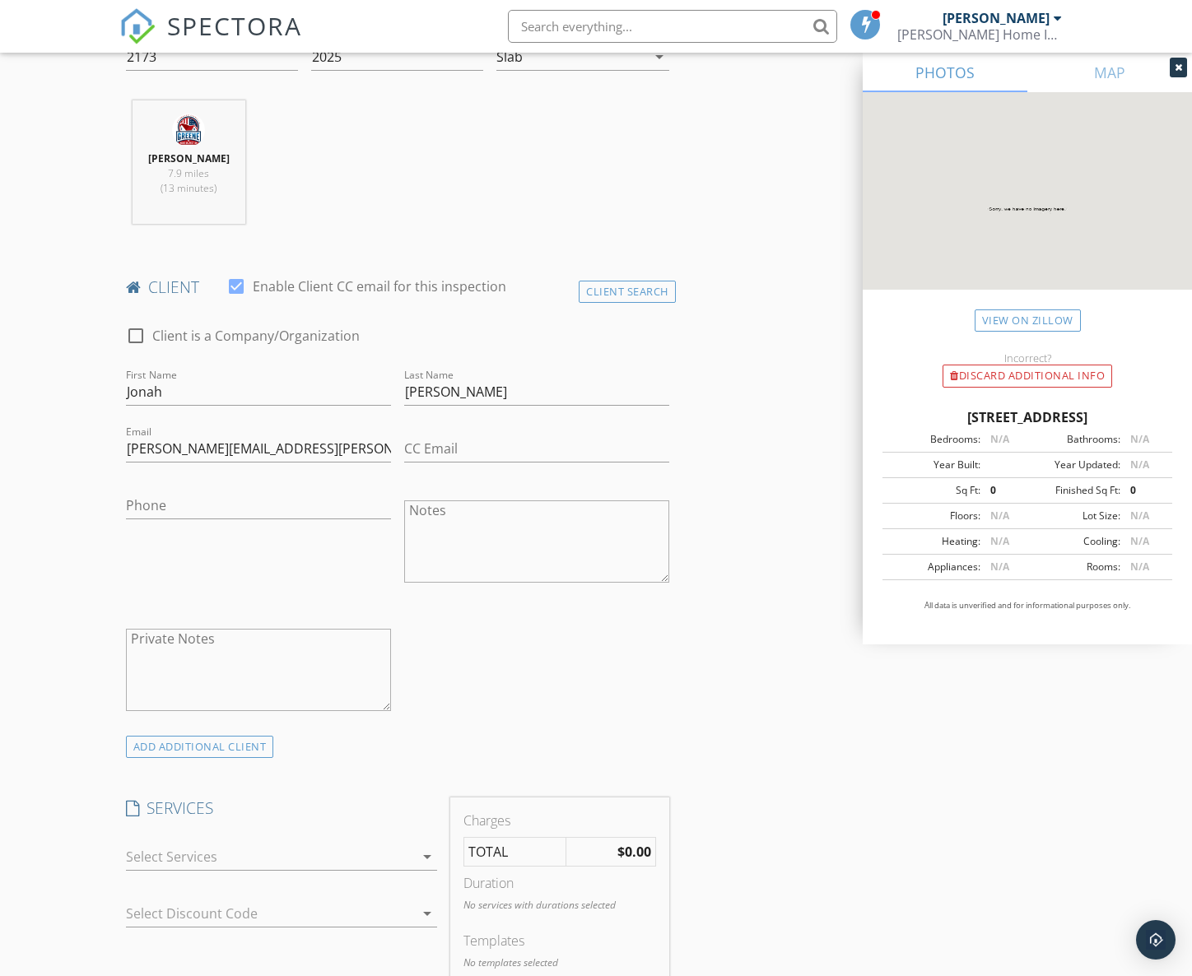
scroll to position [642, 0]
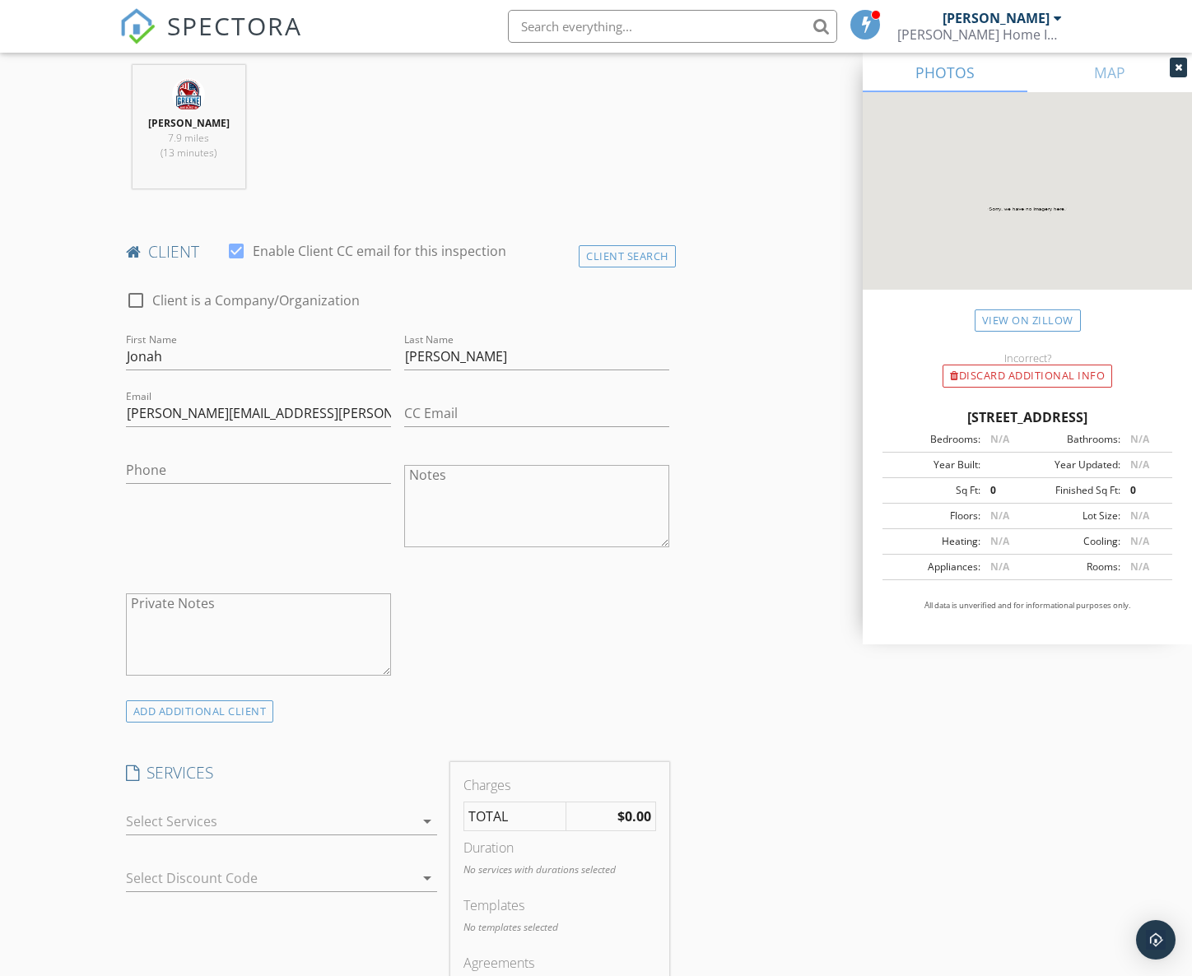
click at [249, 814] on div at bounding box center [270, 821] width 288 height 26
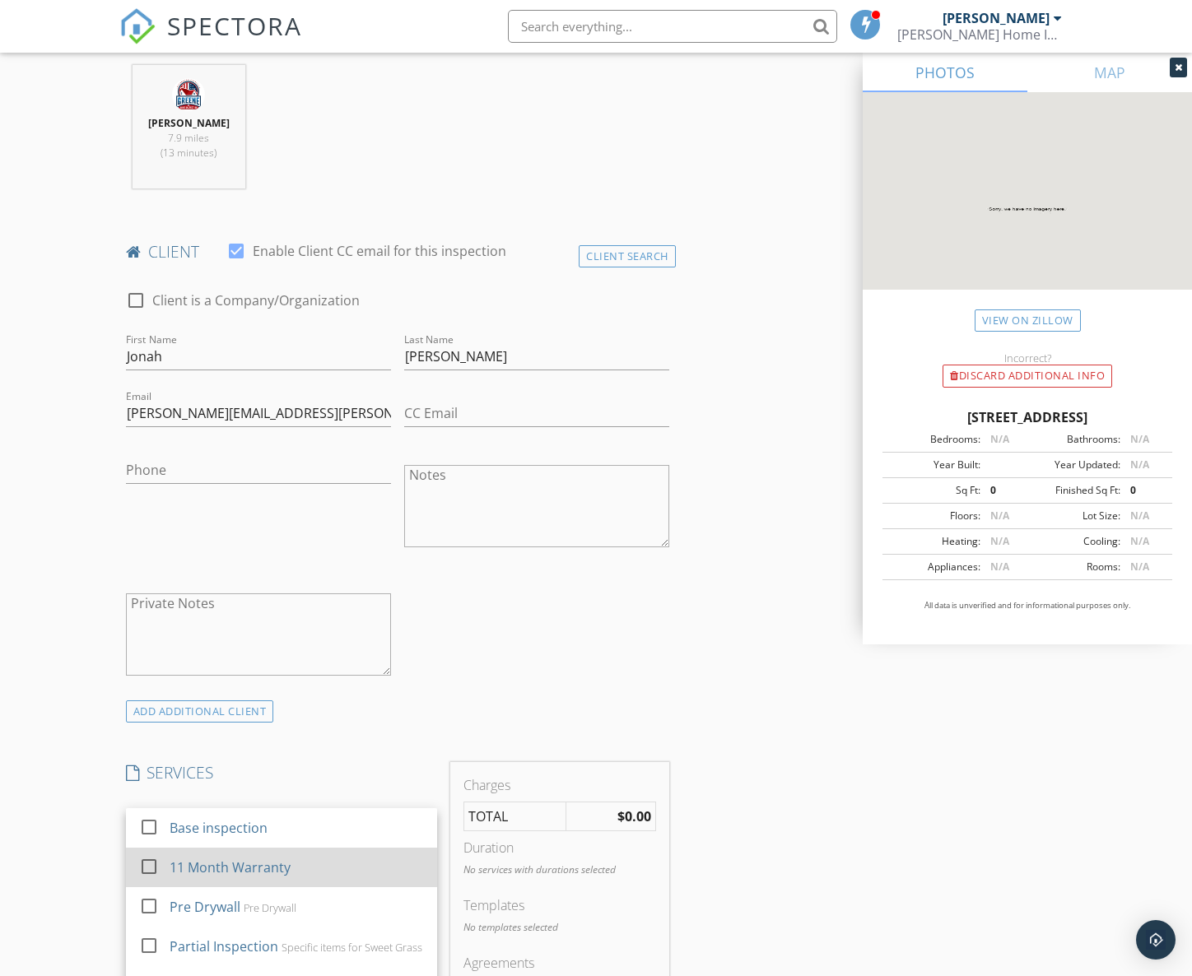
scroll to position [8, 0]
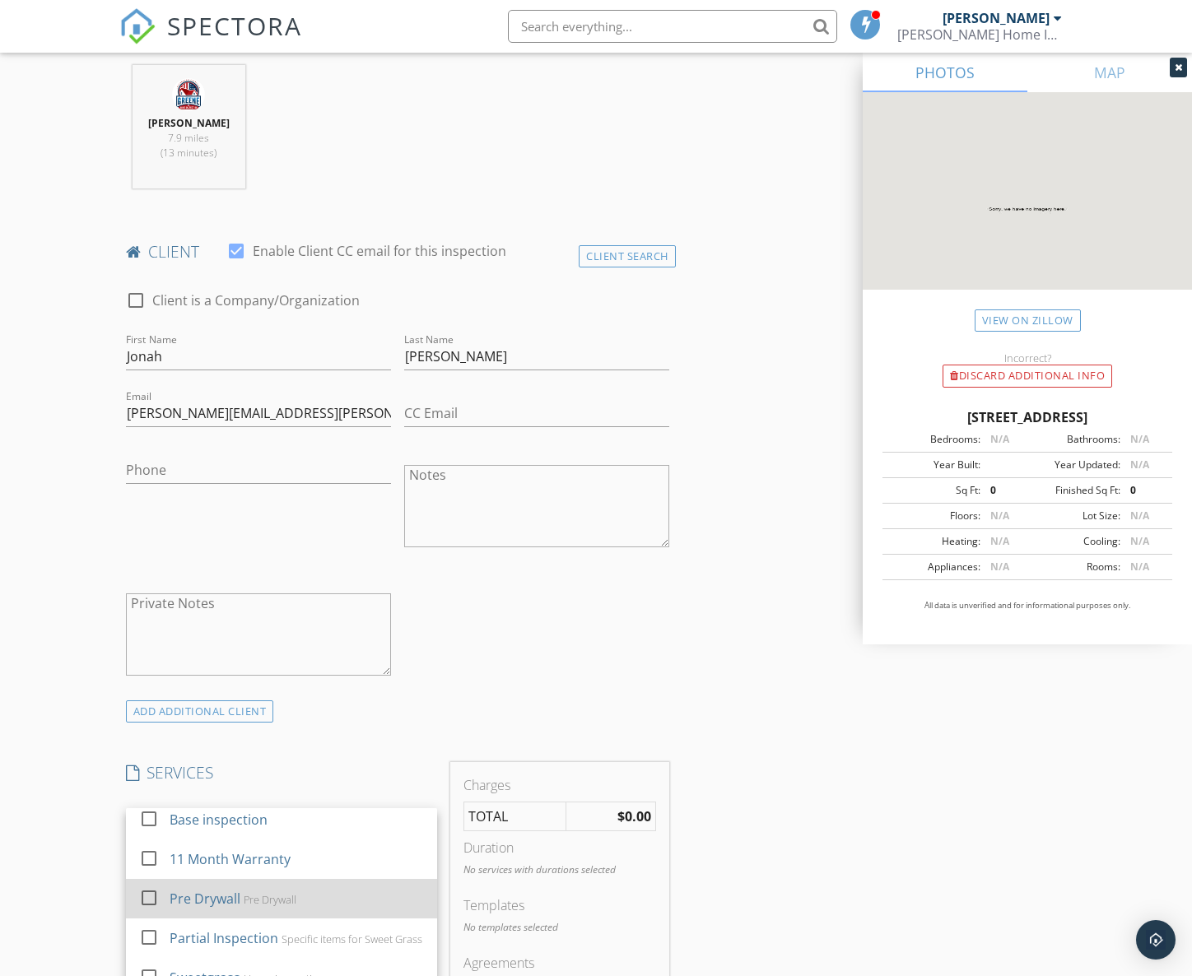
click at [244, 893] on div "Pre Drywall" at bounding box center [270, 899] width 53 height 13
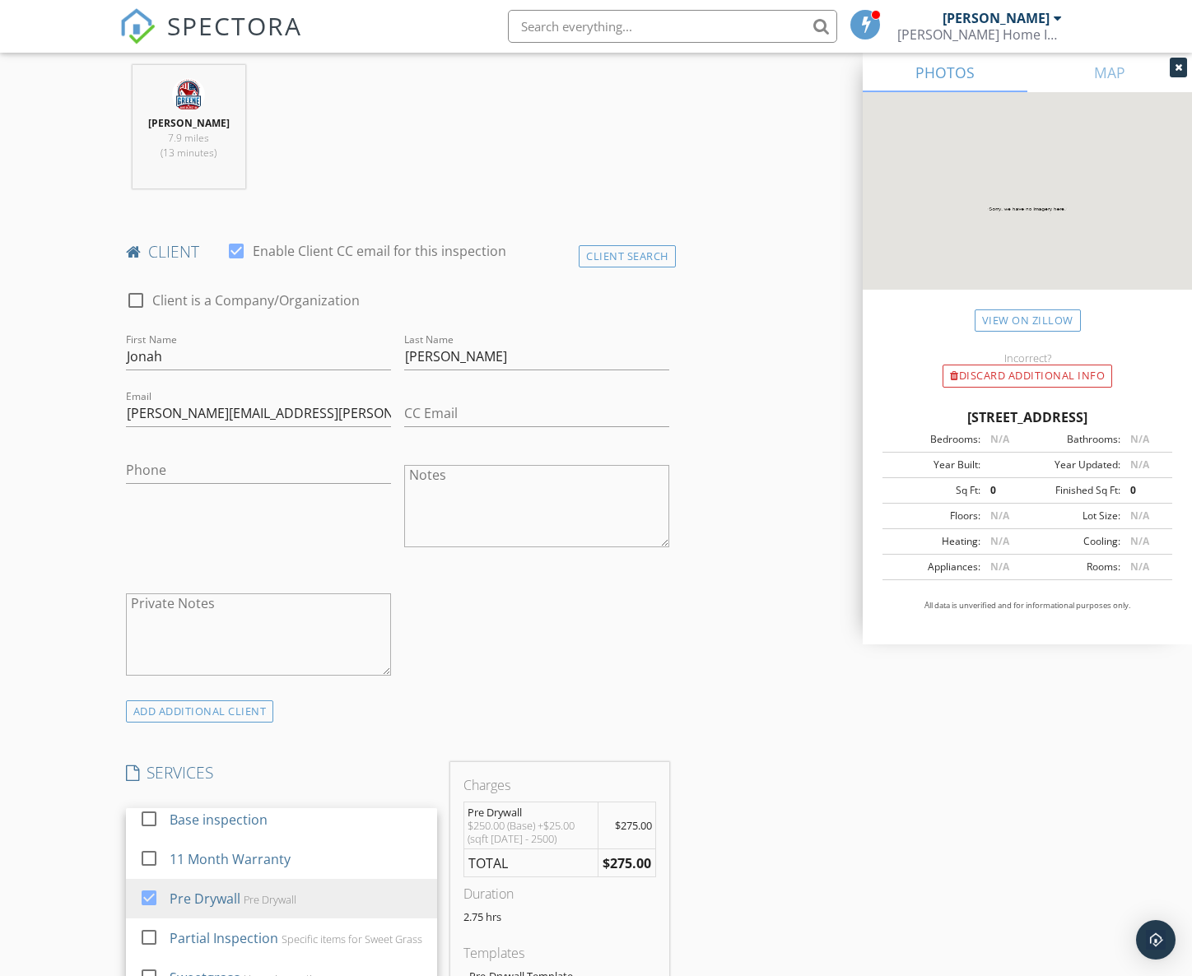
click at [700, 847] on div "INSPECTOR(S) check_box Quinton Greene PRIMARY Quinton Greene arrow_drop_down ch…" at bounding box center [595, 910] width 953 height 2723
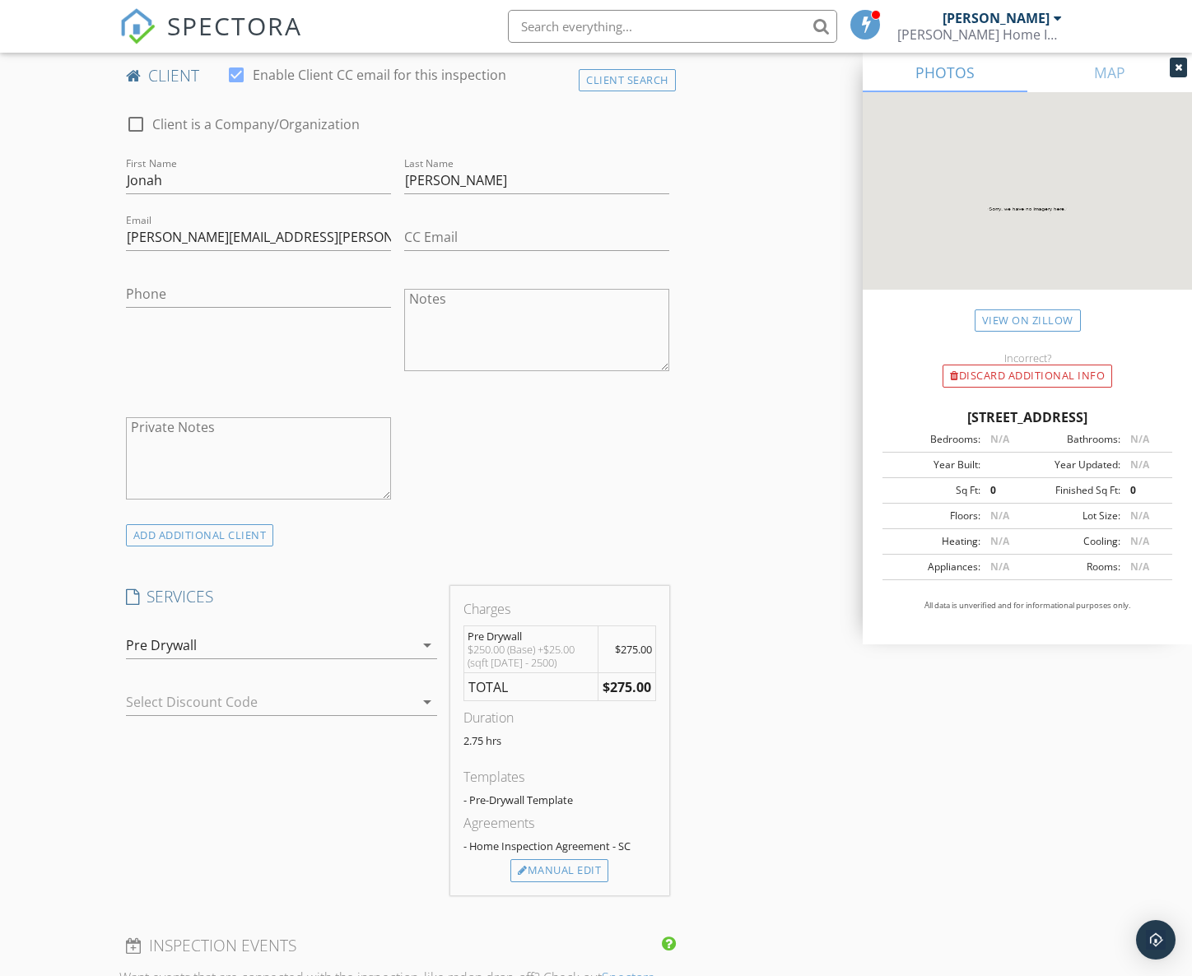
scroll to position [858, 0]
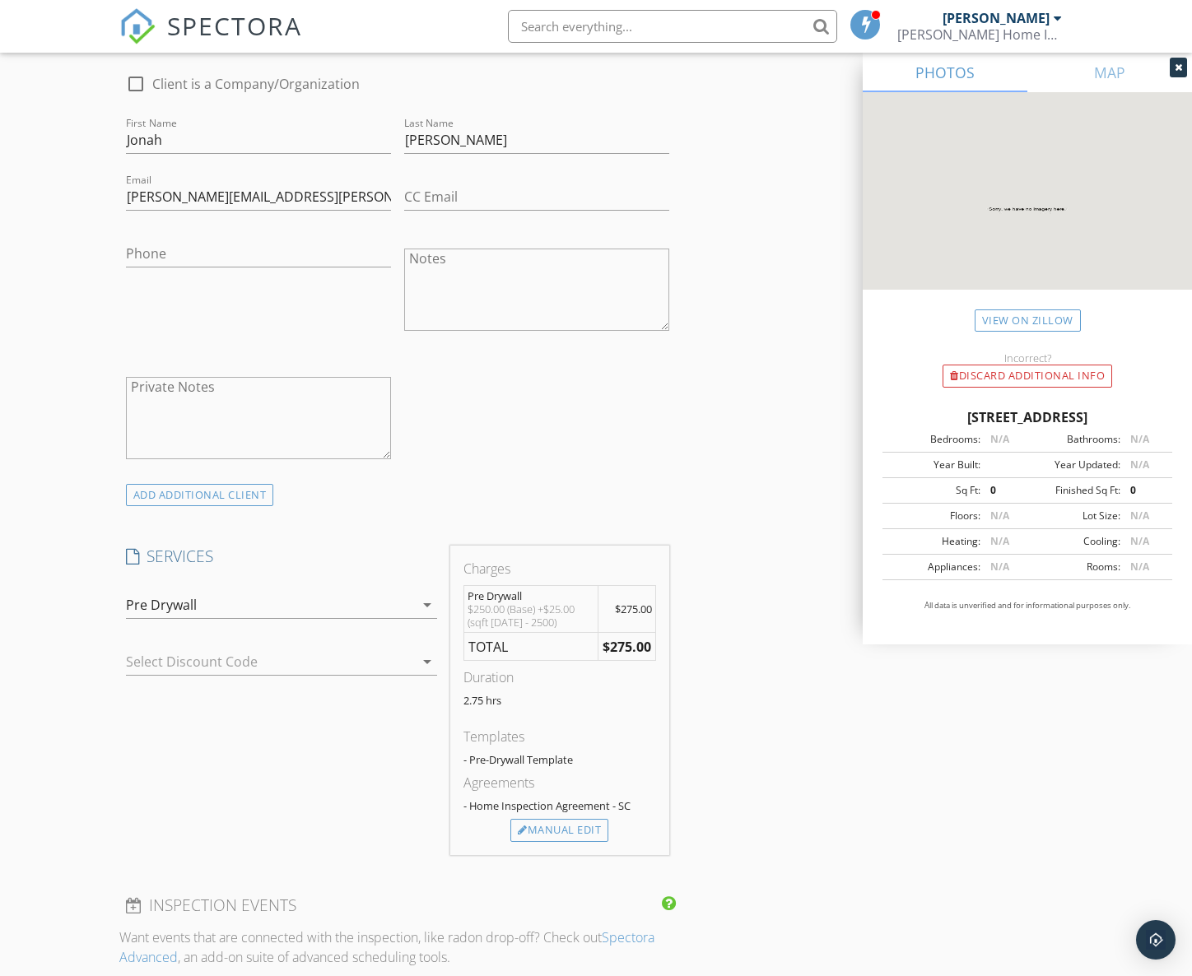
click at [300, 672] on div at bounding box center [258, 662] width 265 height 26
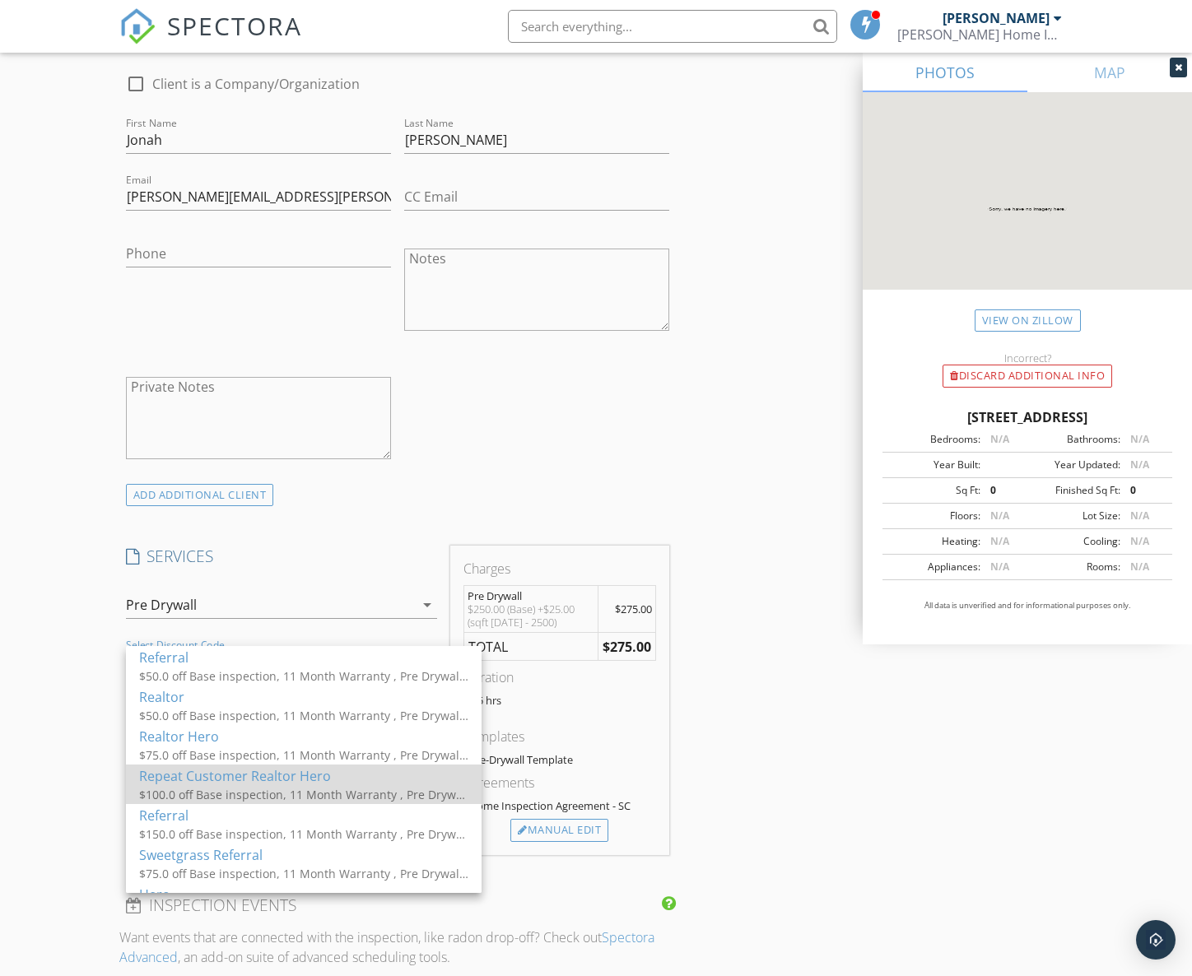
click at [251, 781] on div "Repeat Customer Realtor Hero" at bounding box center [303, 776] width 329 height 20
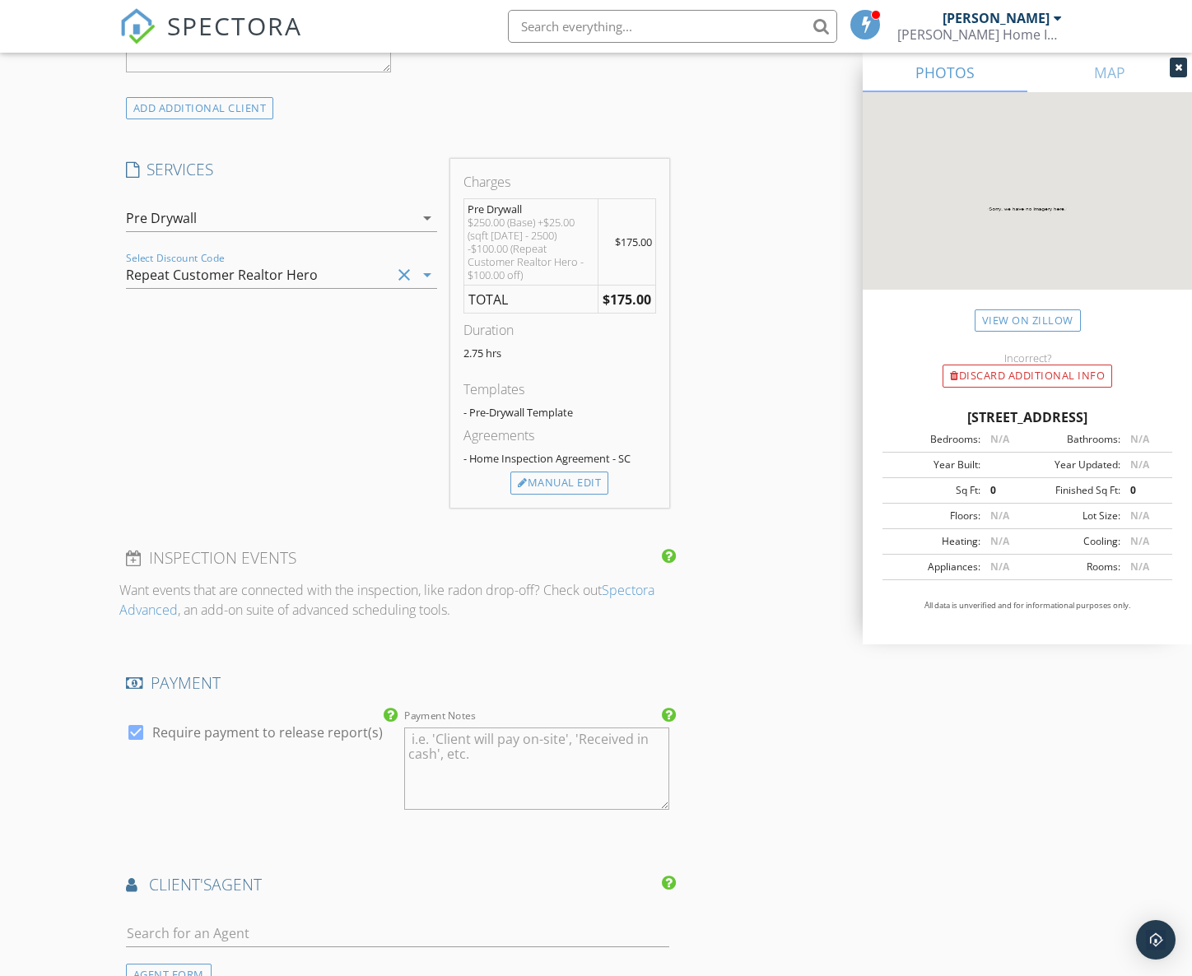
scroll to position [1283, 0]
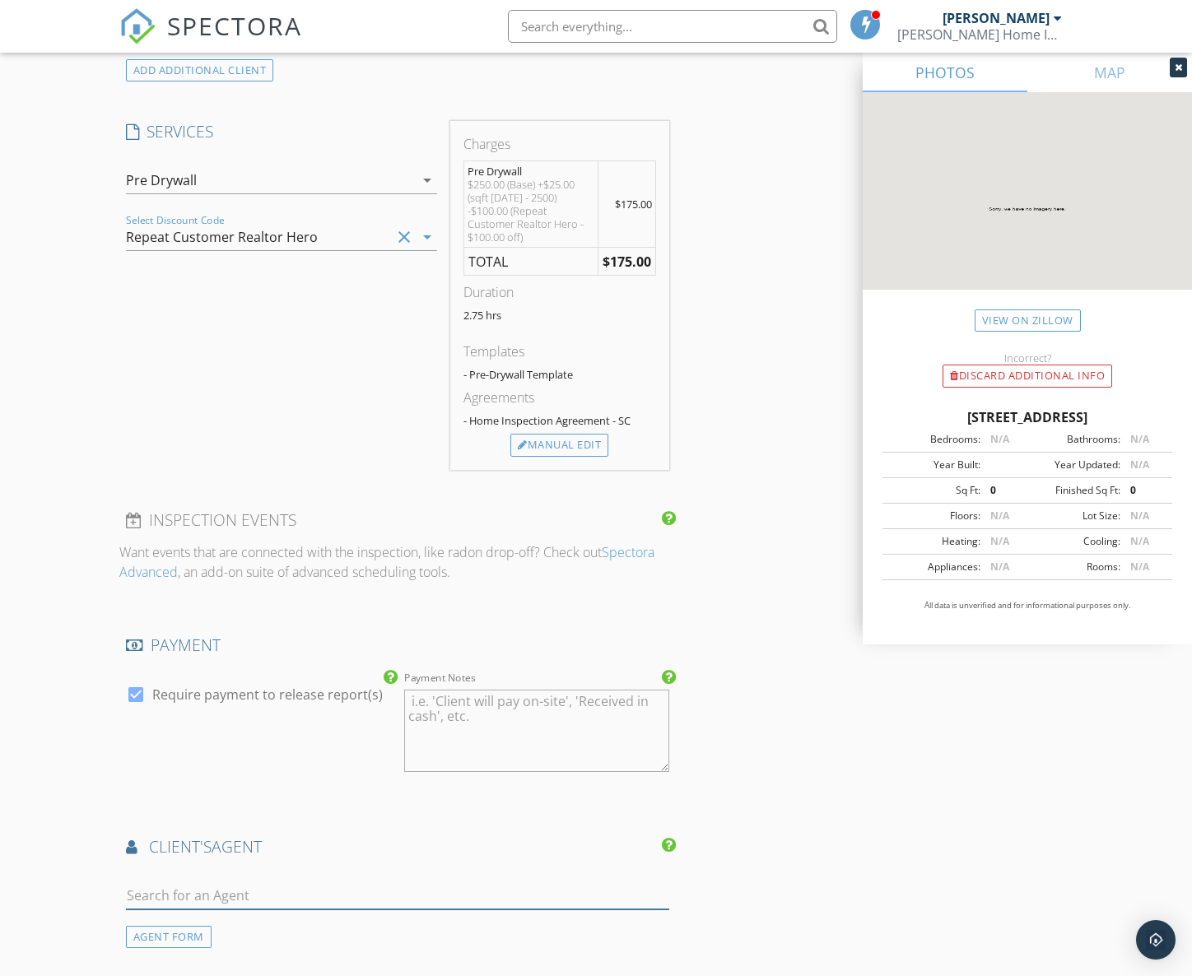
click at [267, 882] on input "text" at bounding box center [397, 895] width 543 height 27
type input "bri"
click at [320, 917] on li "Bri'Auna Boyd" at bounding box center [398, 932] width 542 height 46
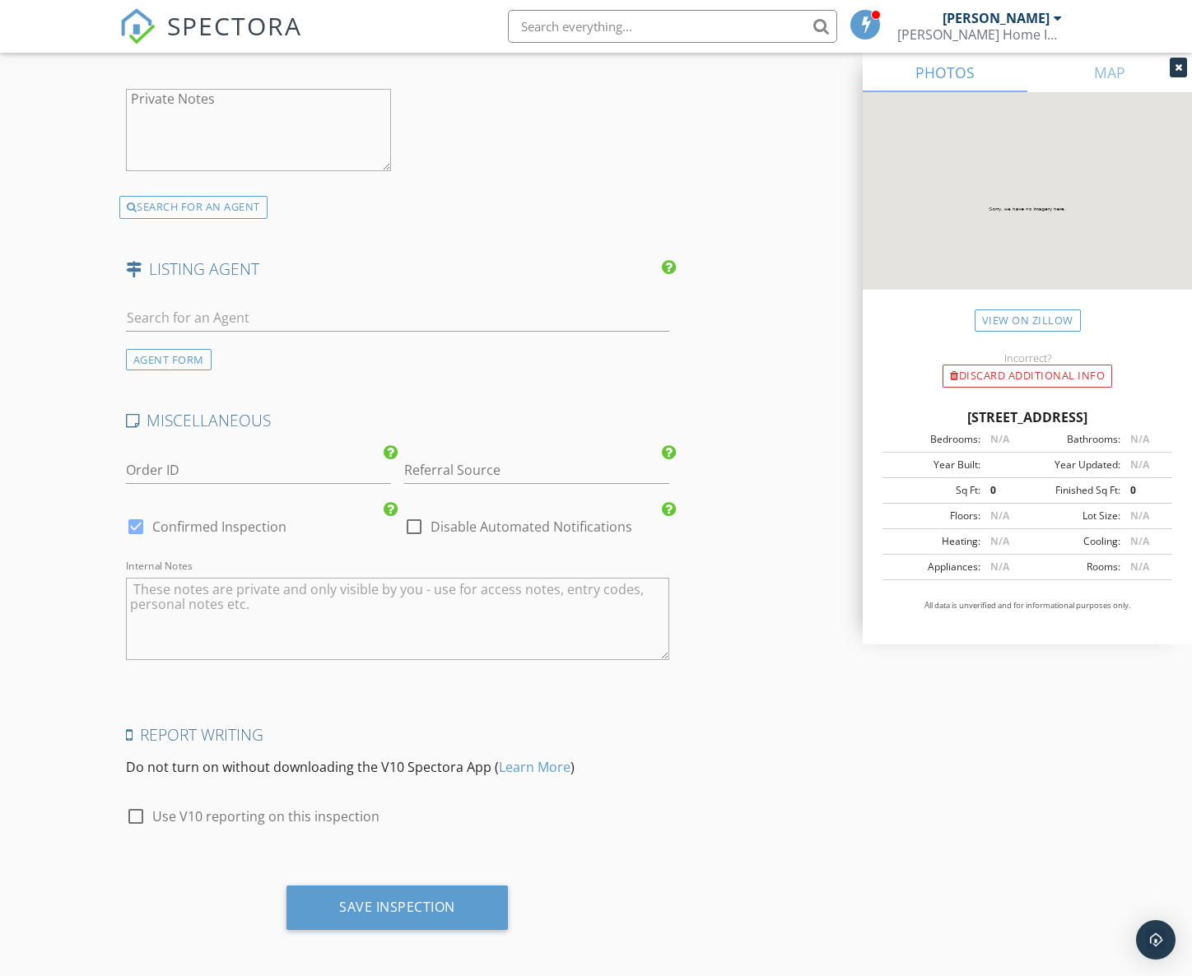
scroll to position [2386, 0]
click at [435, 910] on div "Save Inspection" at bounding box center [397, 908] width 116 height 16
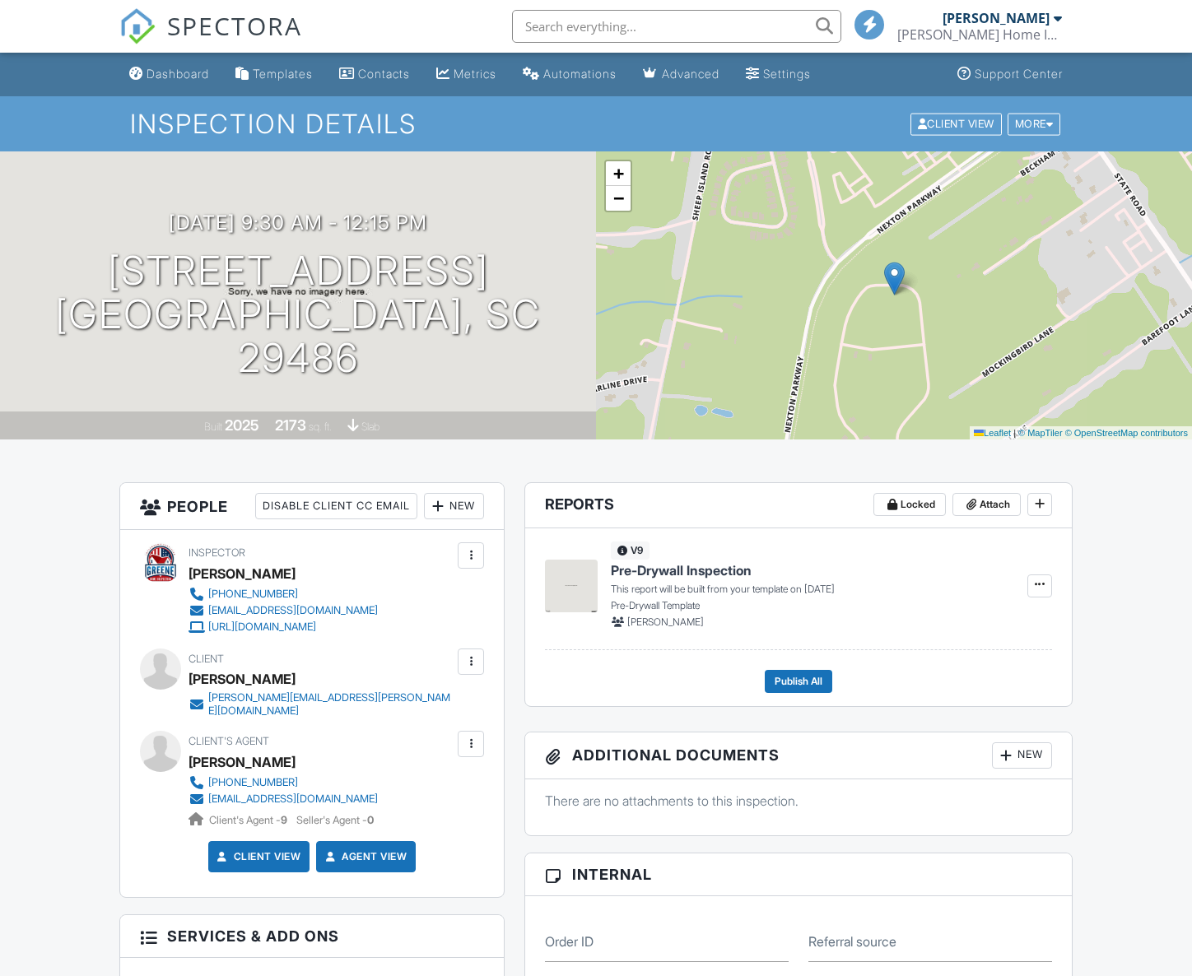
drag, startPoint x: 1036, startPoint y: 587, endPoint x: 1016, endPoint y: 588, distance: 20.6
click at [1036, 587] on icon at bounding box center [1039, 585] width 10 height 12
click at [955, 630] on span "Build Now" at bounding box center [932, 629] width 52 height 17
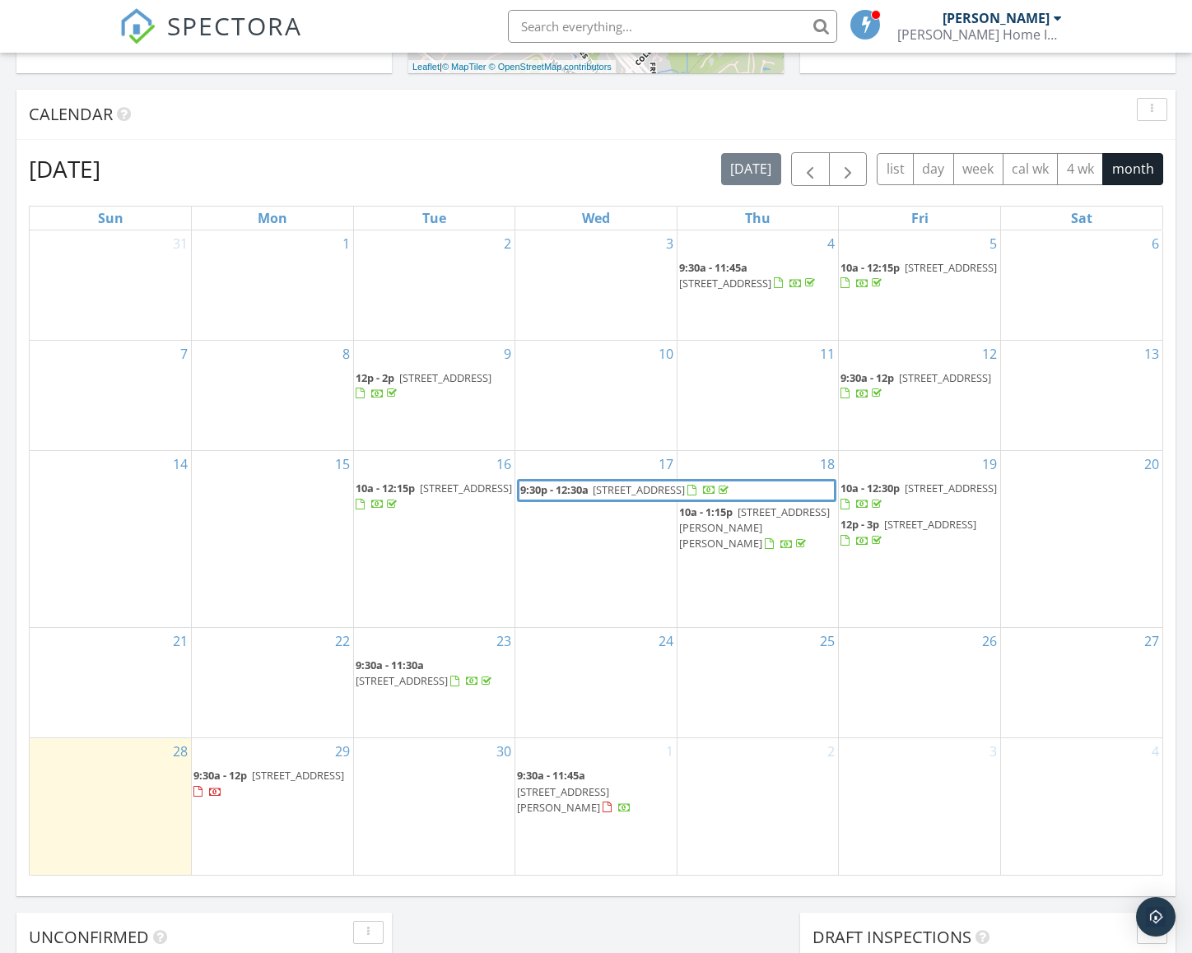
scroll to position [621, 0]
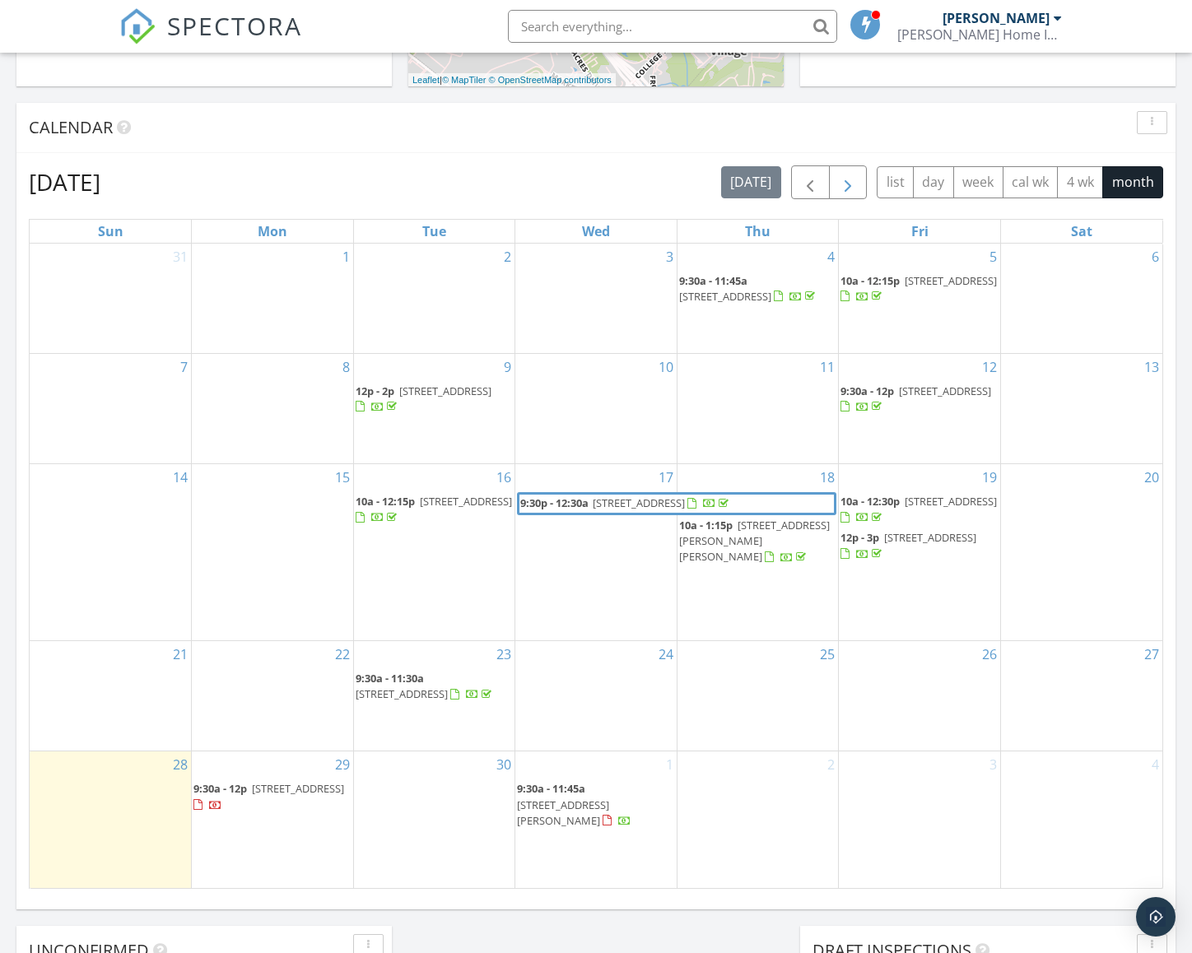
click at [850, 192] on span "button" at bounding box center [848, 183] width 20 height 20
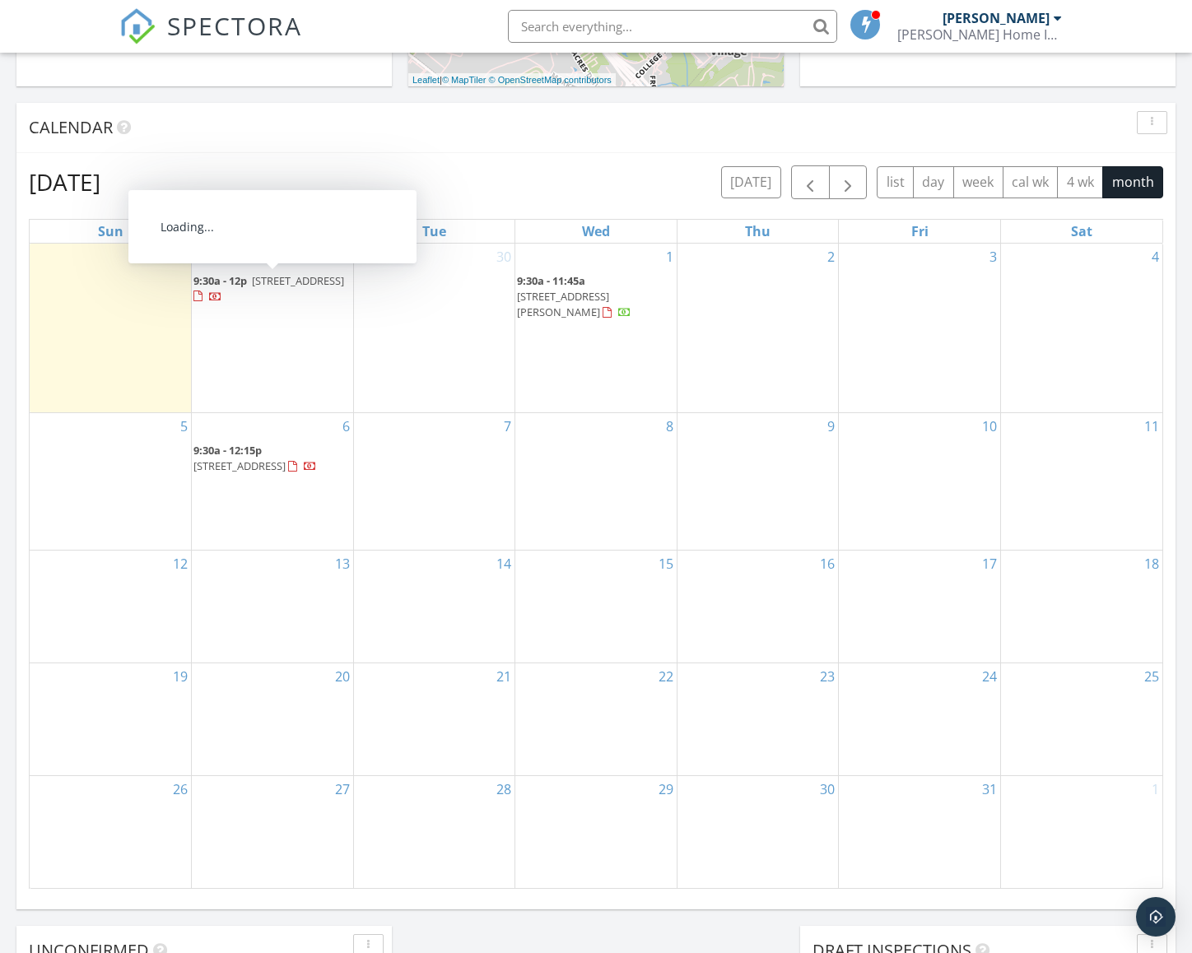
click at [202, 294] on div at bounding box center [197, 296] width 9 height 11
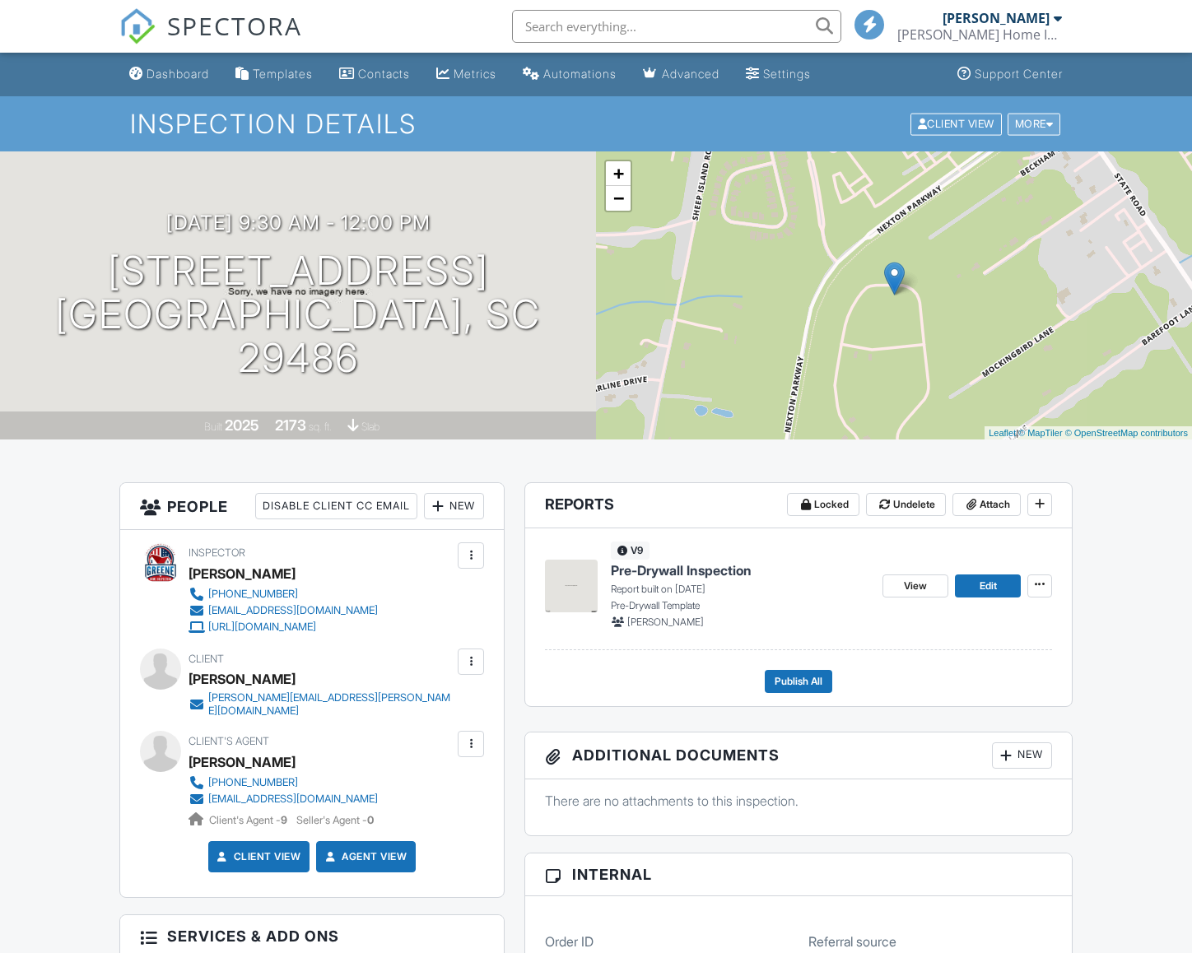
click at [1041, 127] on div "More" at bounding box center [1033, 124] width 53 height 22
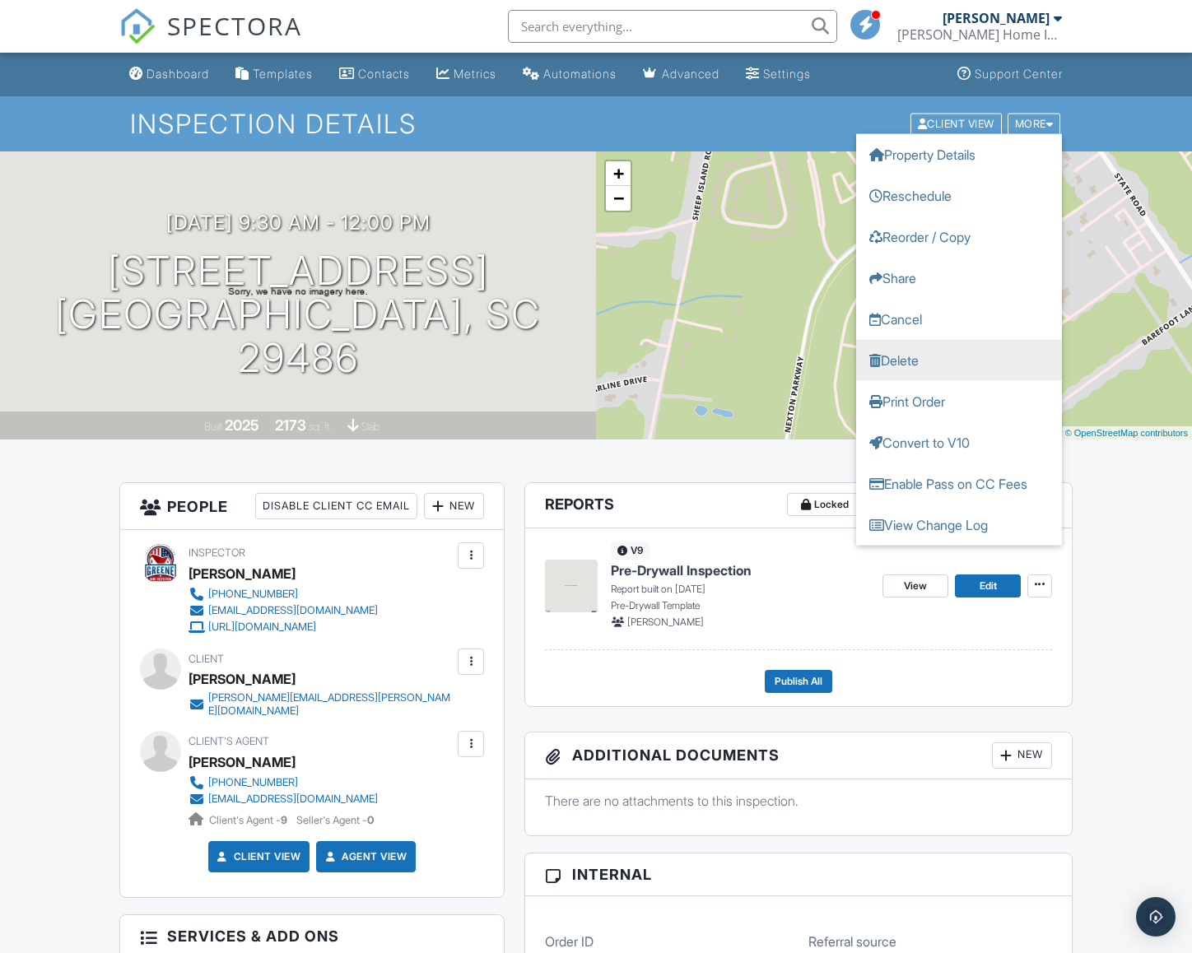
click at [919, 355] on link "Delete" at bounding box center [959, 359] width 206 height 41
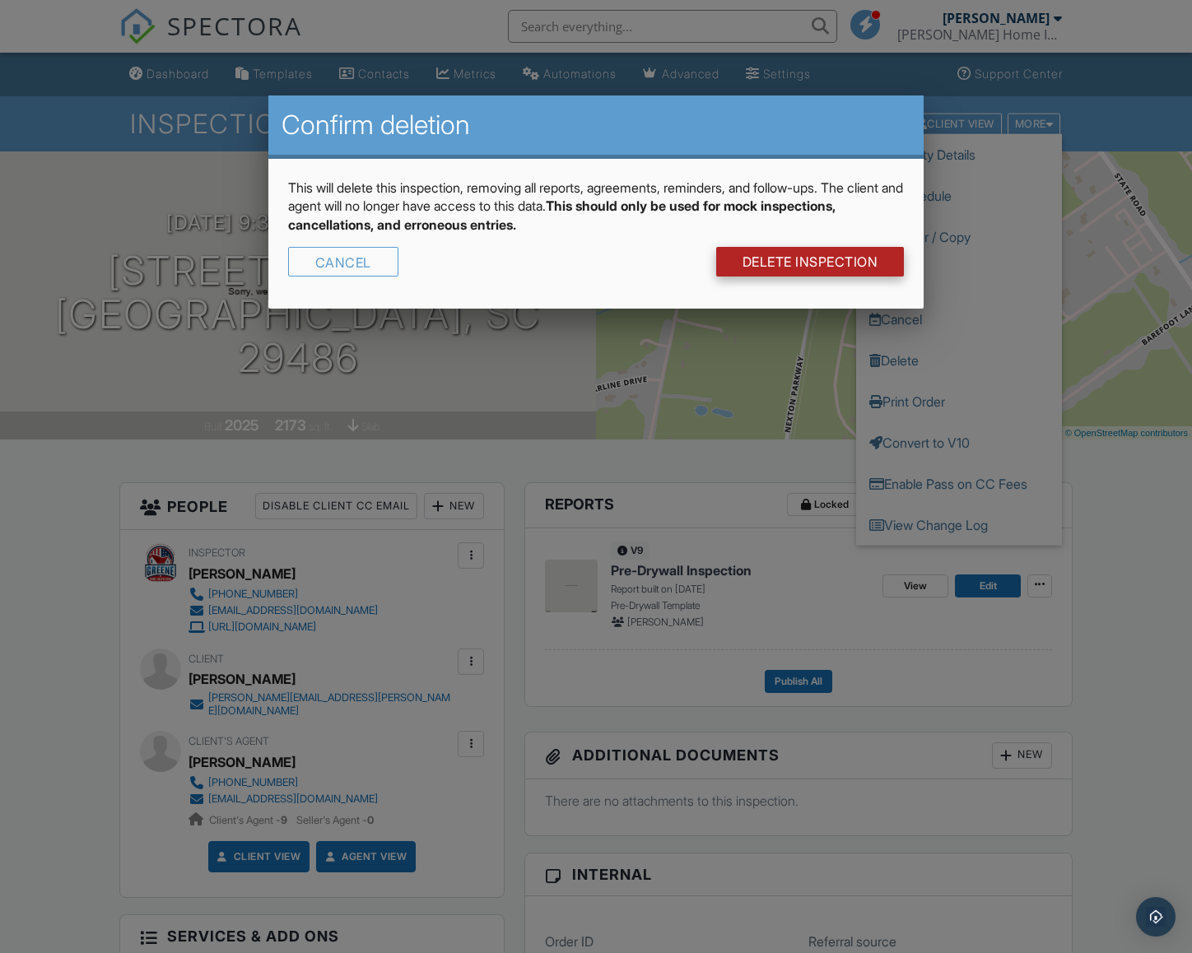
click at [783, 261] on link "DELETE Inspection" at bounding box center [810, 262] width 188 height 30
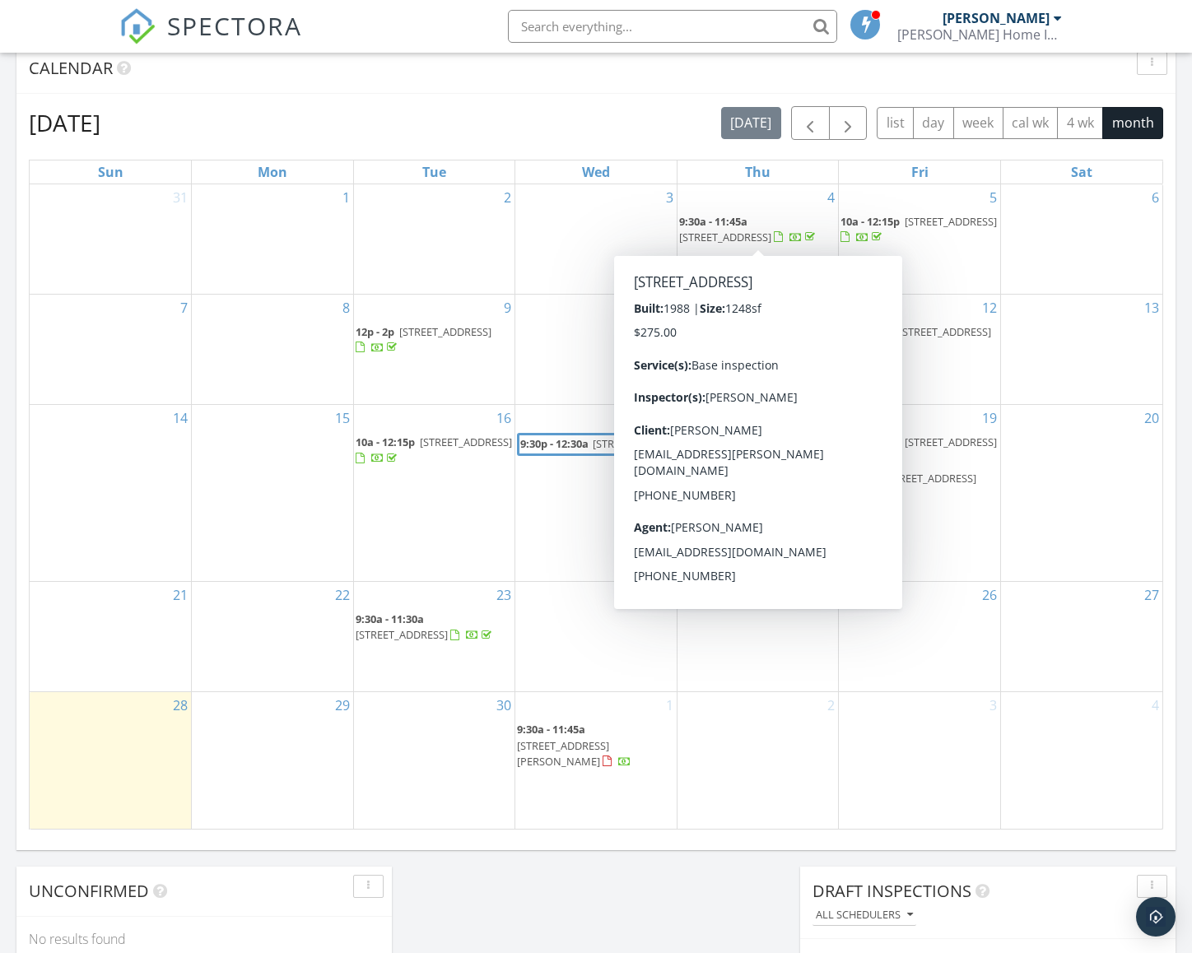
scroll to position [680, 0]
